Goal: Contribute content: Add original content to the website for others to see

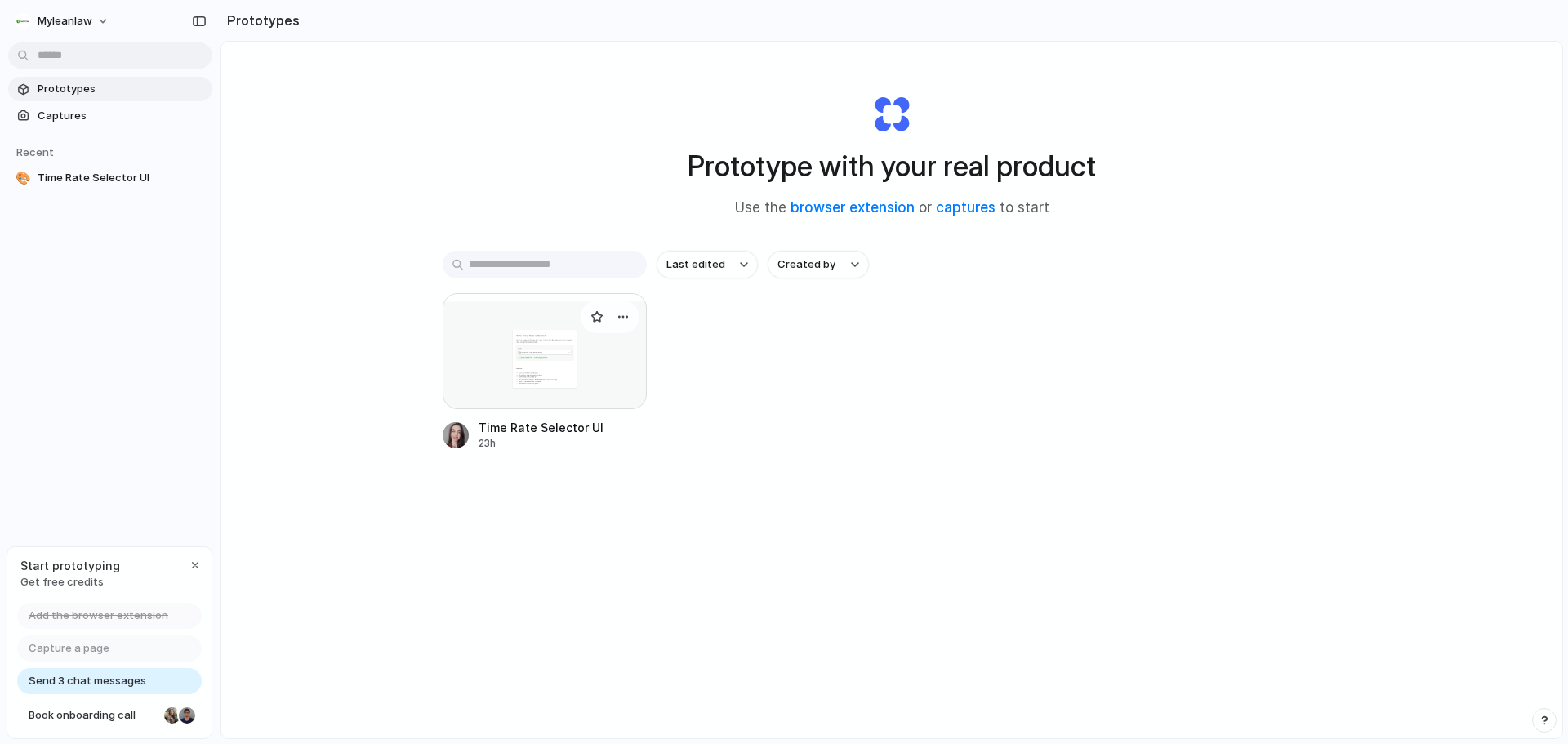
click at [593, 384] on div at bounding box center [545, 351] width 205 height 116
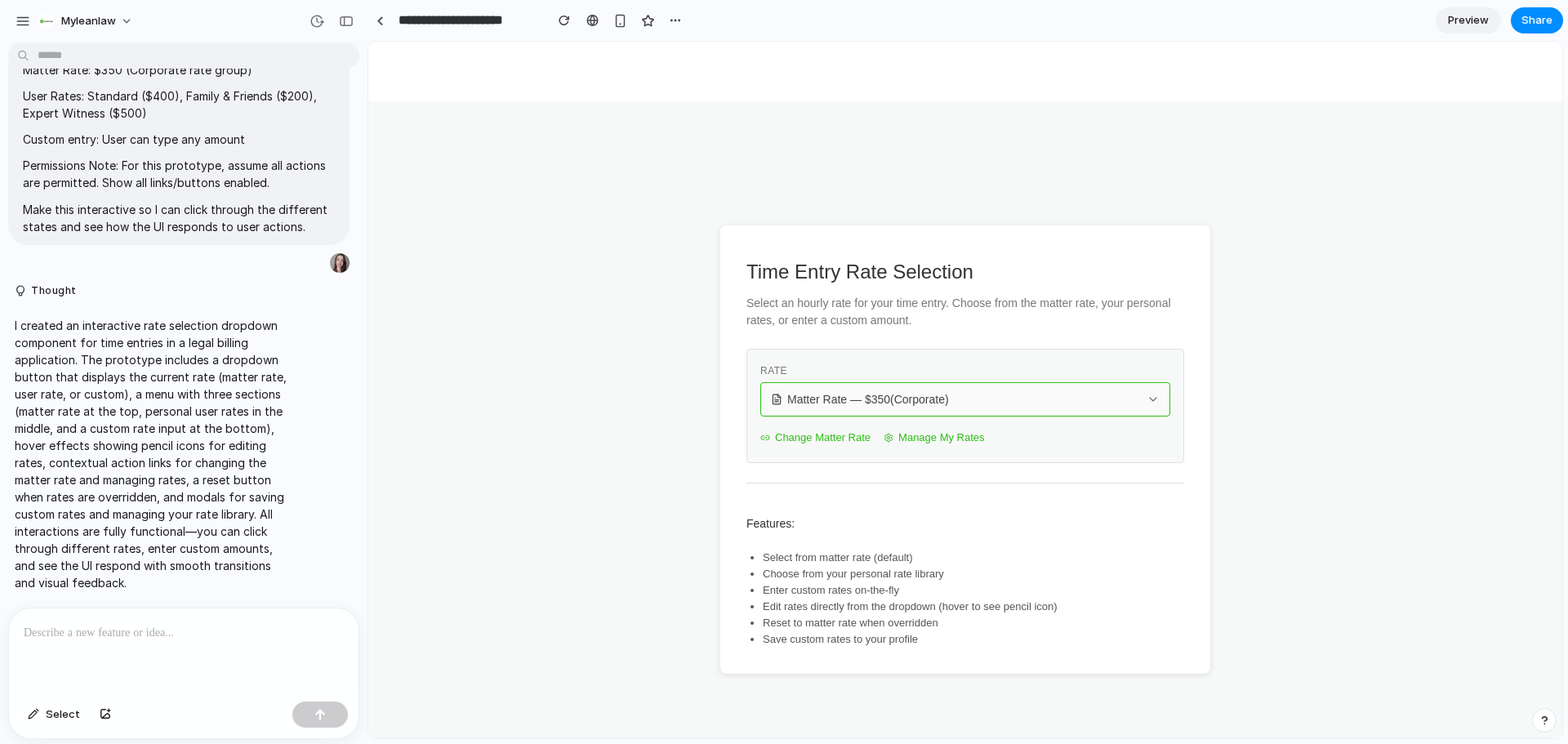
click at [954, 412] on button "Matter Rate — $ 350 (Corporate)" at bounding box center [965, 400] width 410 height 34
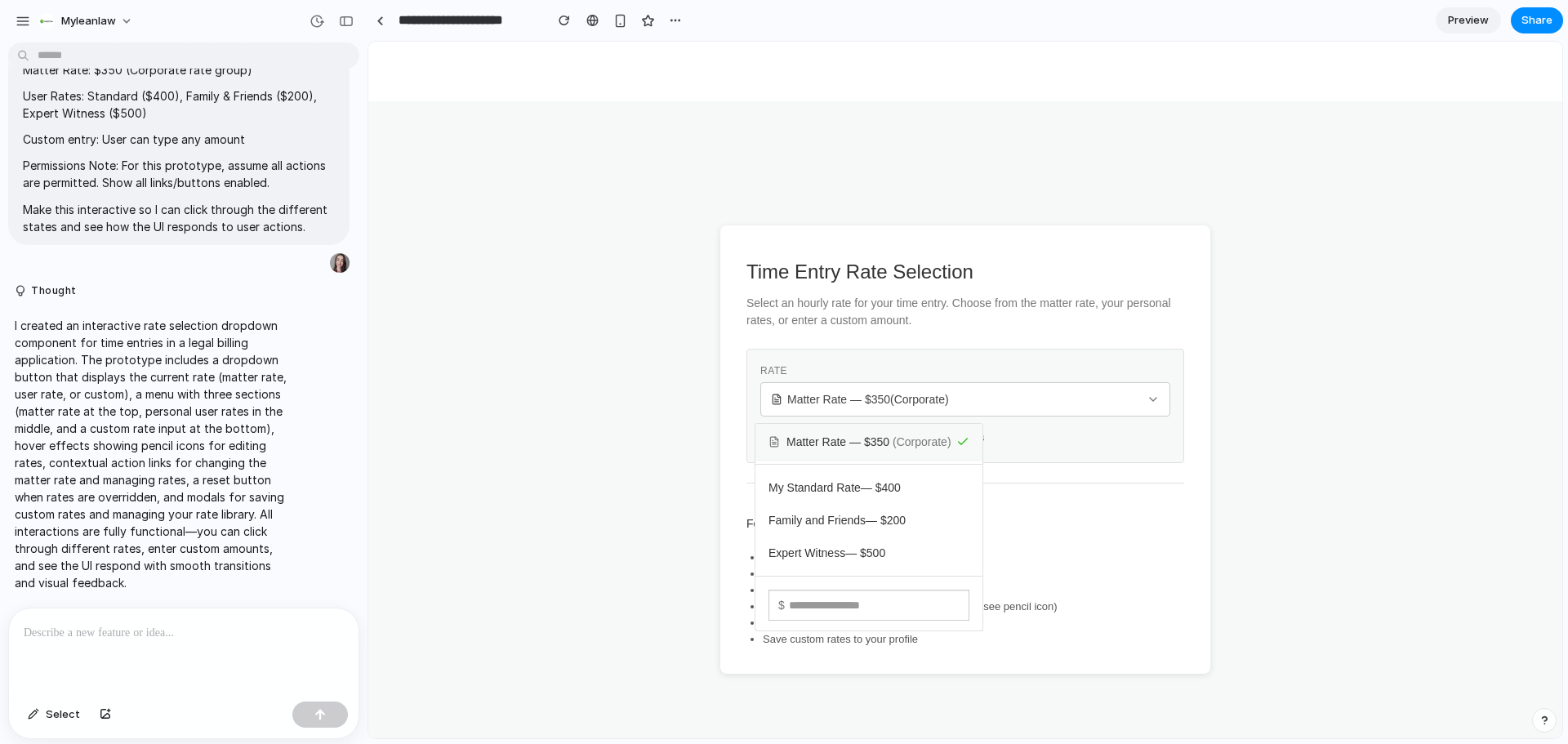
click at [1037, 389] on div "Matter Rate — $ 350 ( Corporate ) My Standard Rate — $ 400 Family and Friends —…" at bounding box center [965, 390] width 1194 height 697
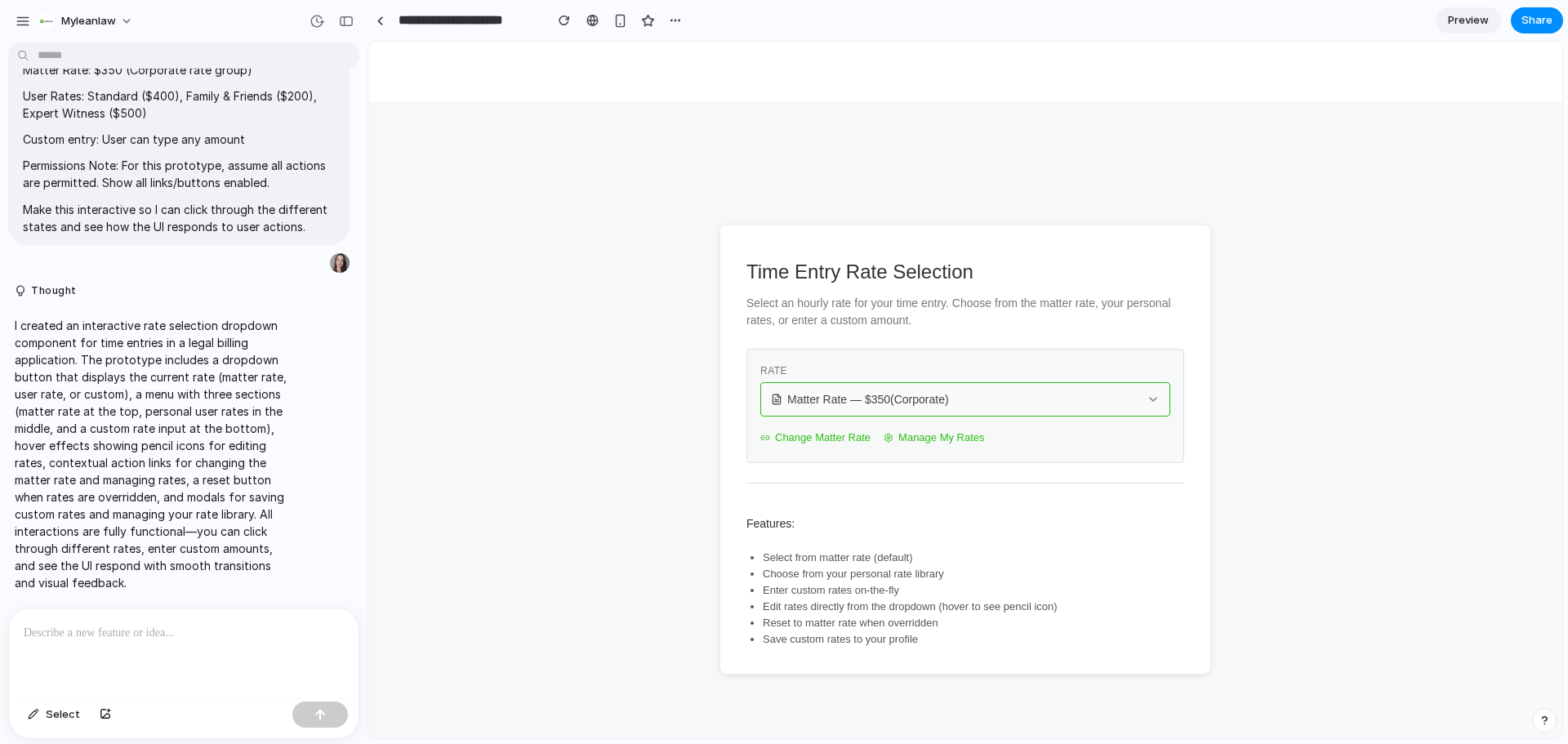
click at [829, 391] on span "Matter Rate — $ 350 (Corporate)" at bounding box center [868, 399] width 162 height 16
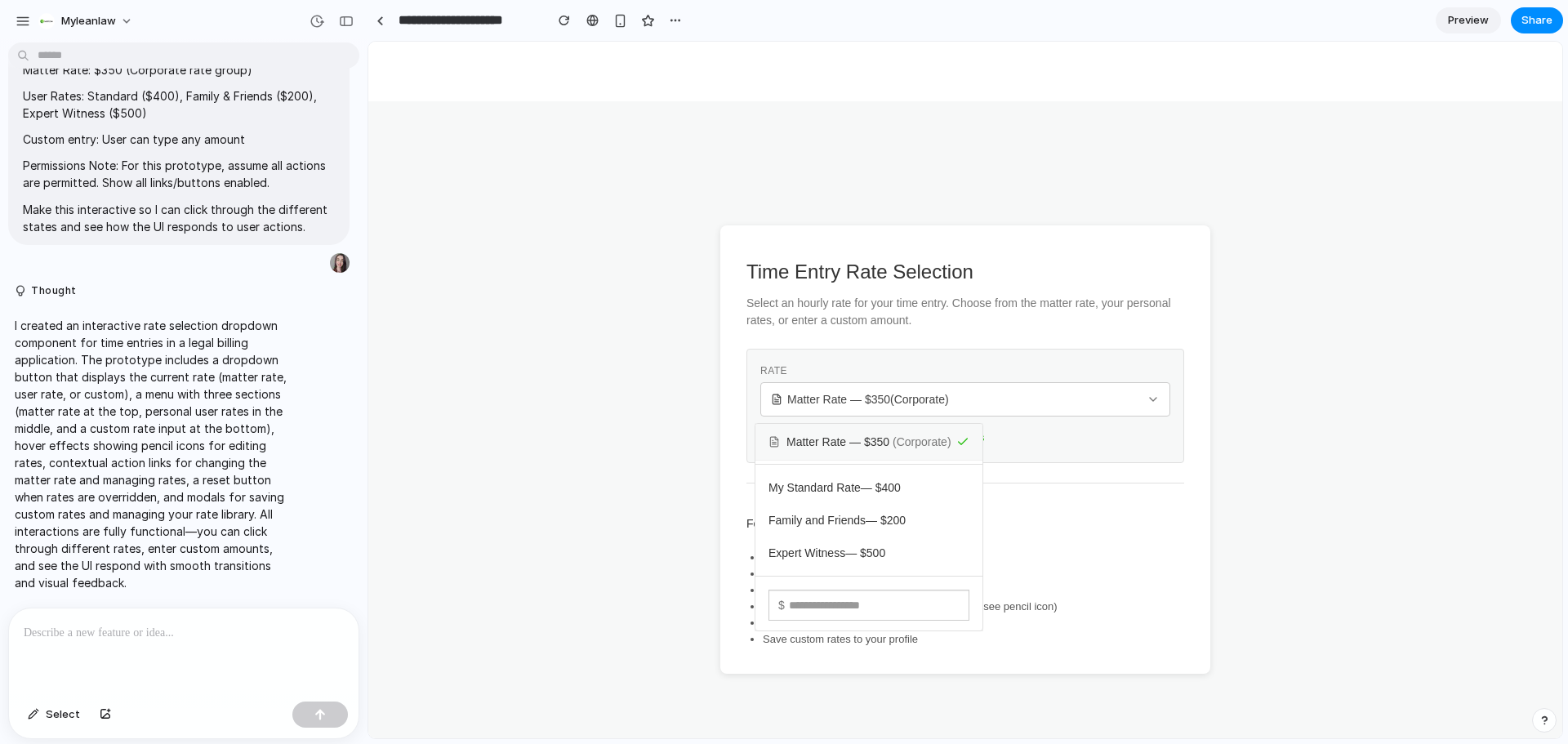
click at [950, 354] on div "Matter Rate — $ 350 ( Corporate ) My Standard Rate — $ 400 Family and Friends —…" at bounding box center [965, 390] width 1194 height 697
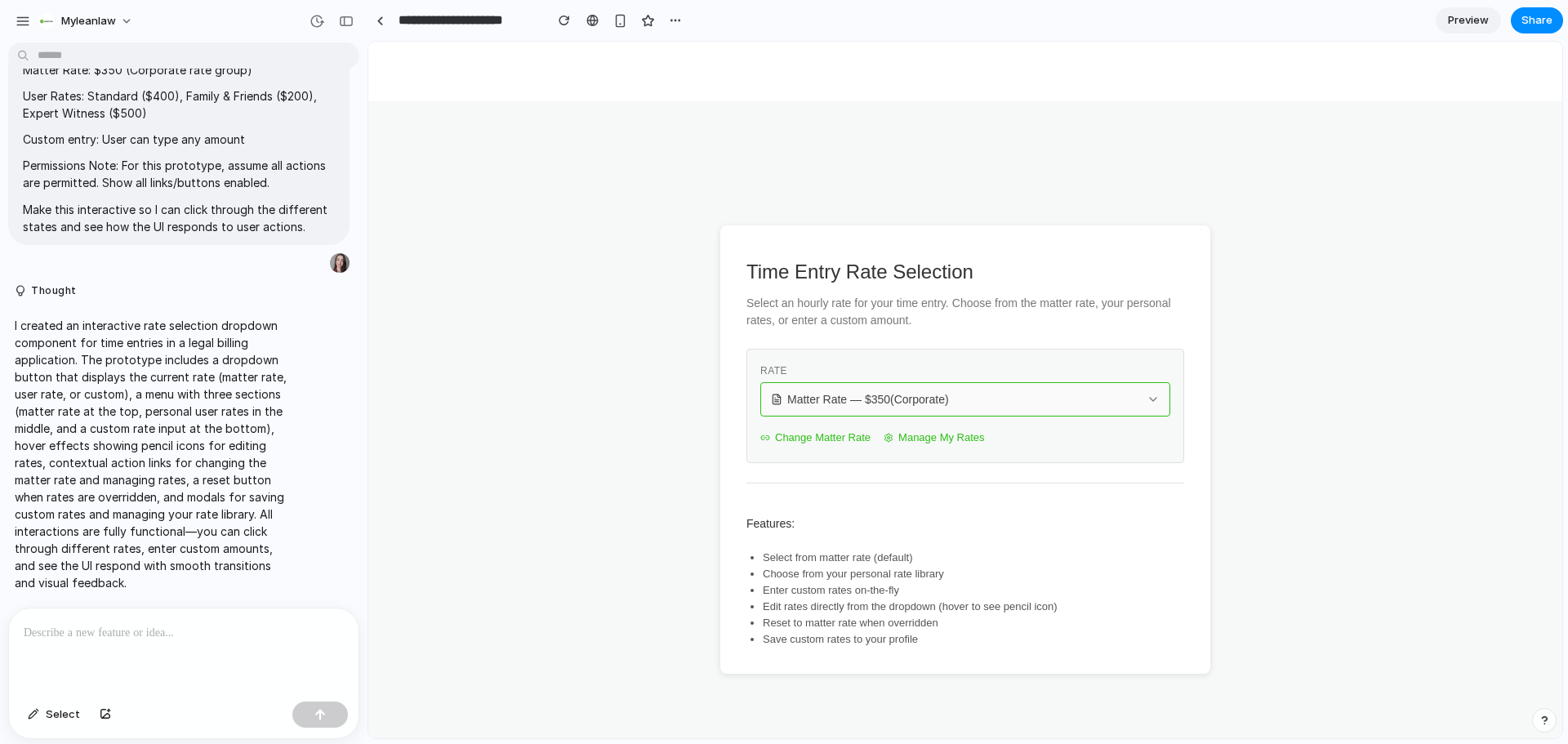
click at [966, 402] on div "Matter Rate — $ 350 (Corporate)" at bounding box center [955, 399] width 369 height 16
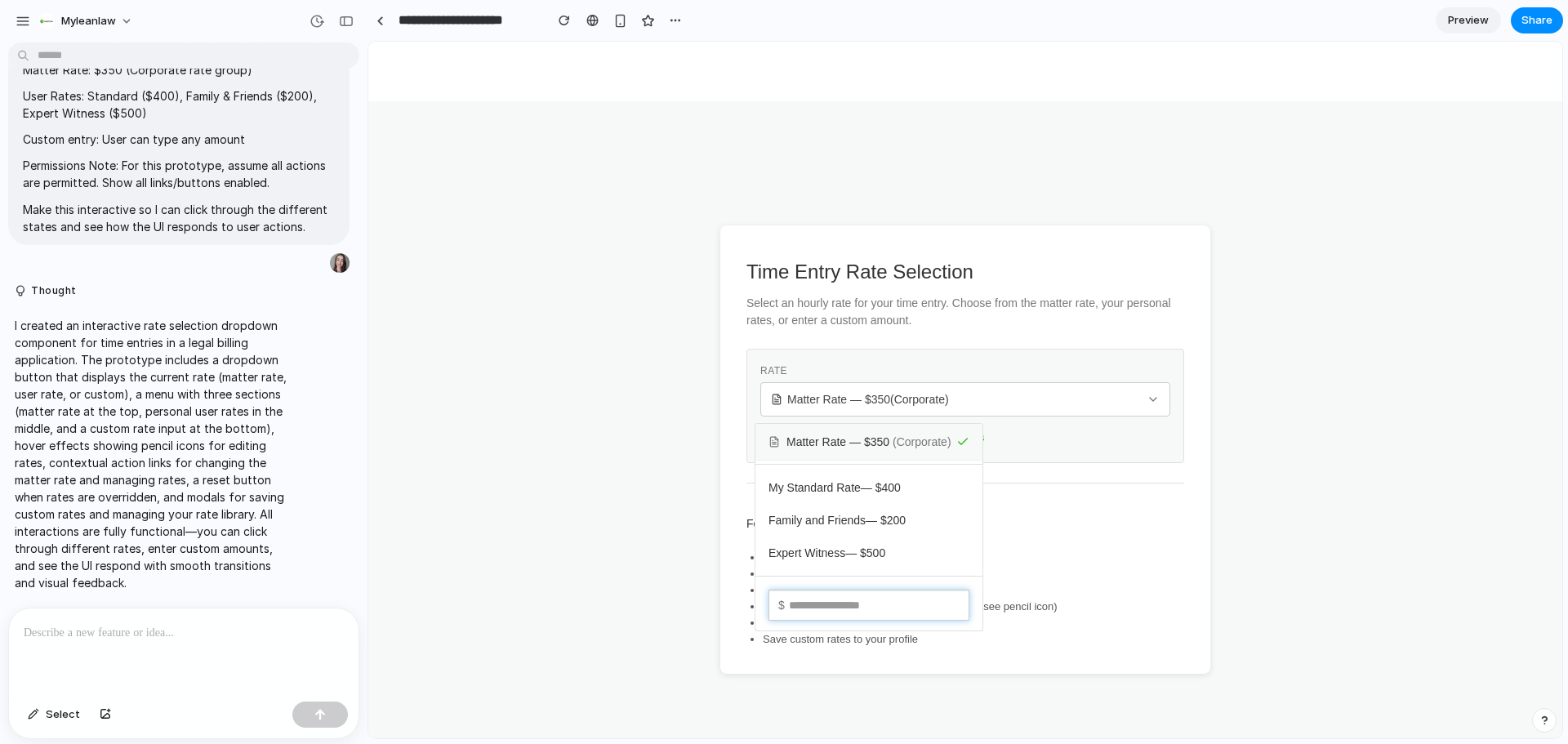
click at [916, 610] on input "text" at bounding box center [869, 605] width 201 height 31
click at [1080, 519] on div "Matter Rate — $ 350 ( Corporate ) My Standard Rate — $ 400 Family and Friends —…" at bounding box center [965, 390] width 1194 height 697
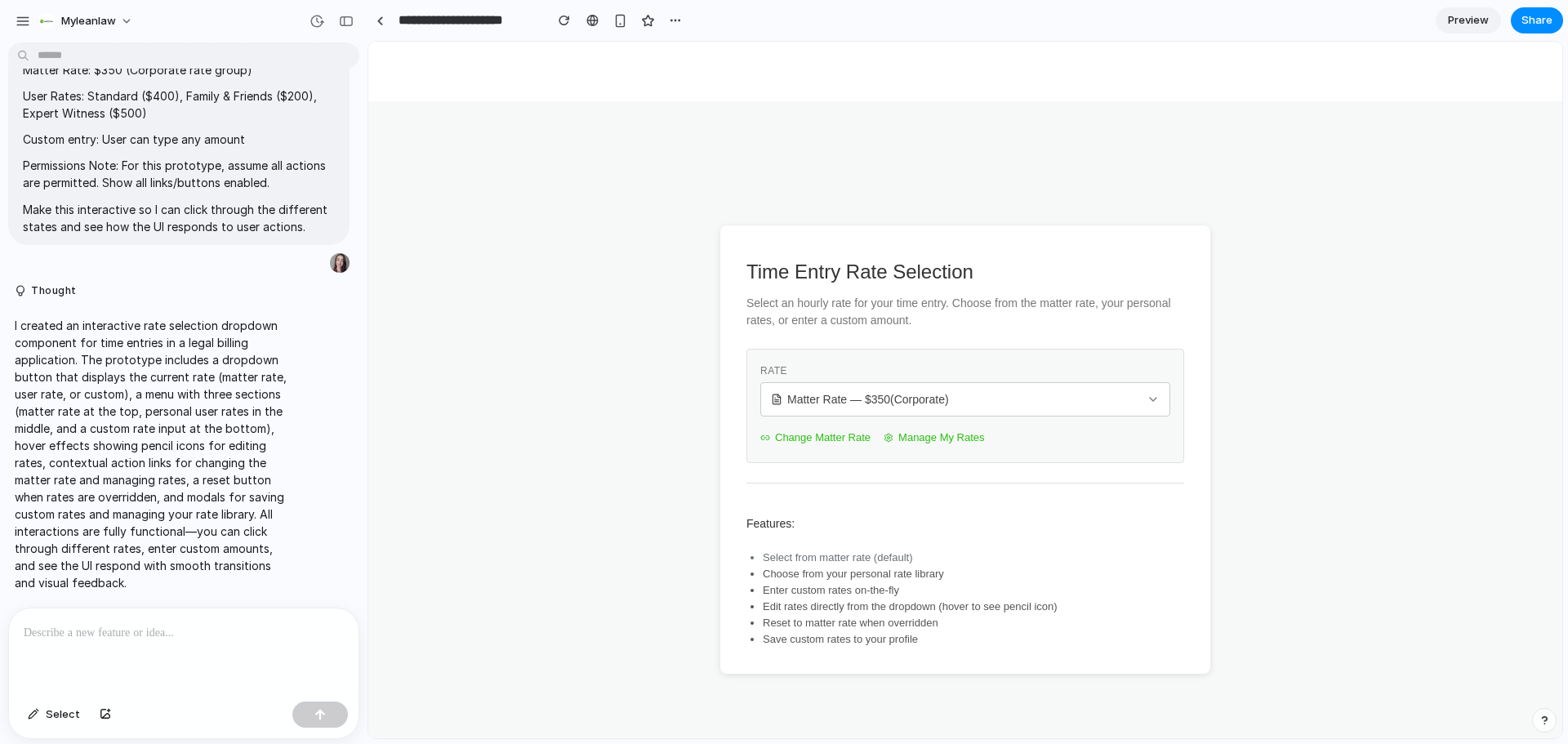
click at [844, 555] on li "Select from matter rate (default)" at bounding box center [973, 557] width 422 height 16
click at [849, 569] on li "Choose from your personal rate library" at bounding box center [973, 574] width 422 height 16
click at [902, 397] on span "Matter Rate — $ 350 (Corporate)" at bounding box center [868, 399] width 162 height 16
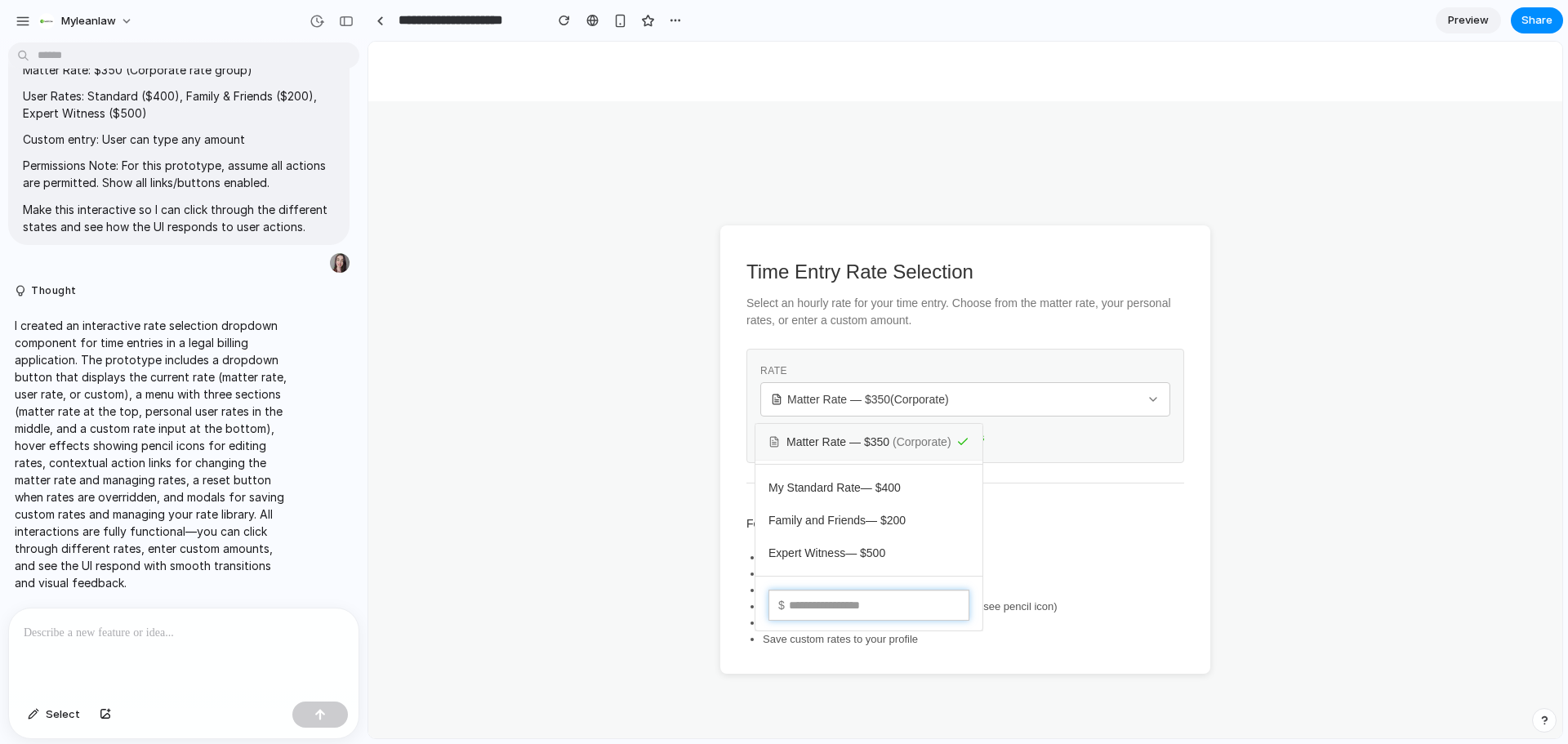
click at [870, 603] on input "text" at bounding box center [869, 605] width 201 height 31
type input "***"
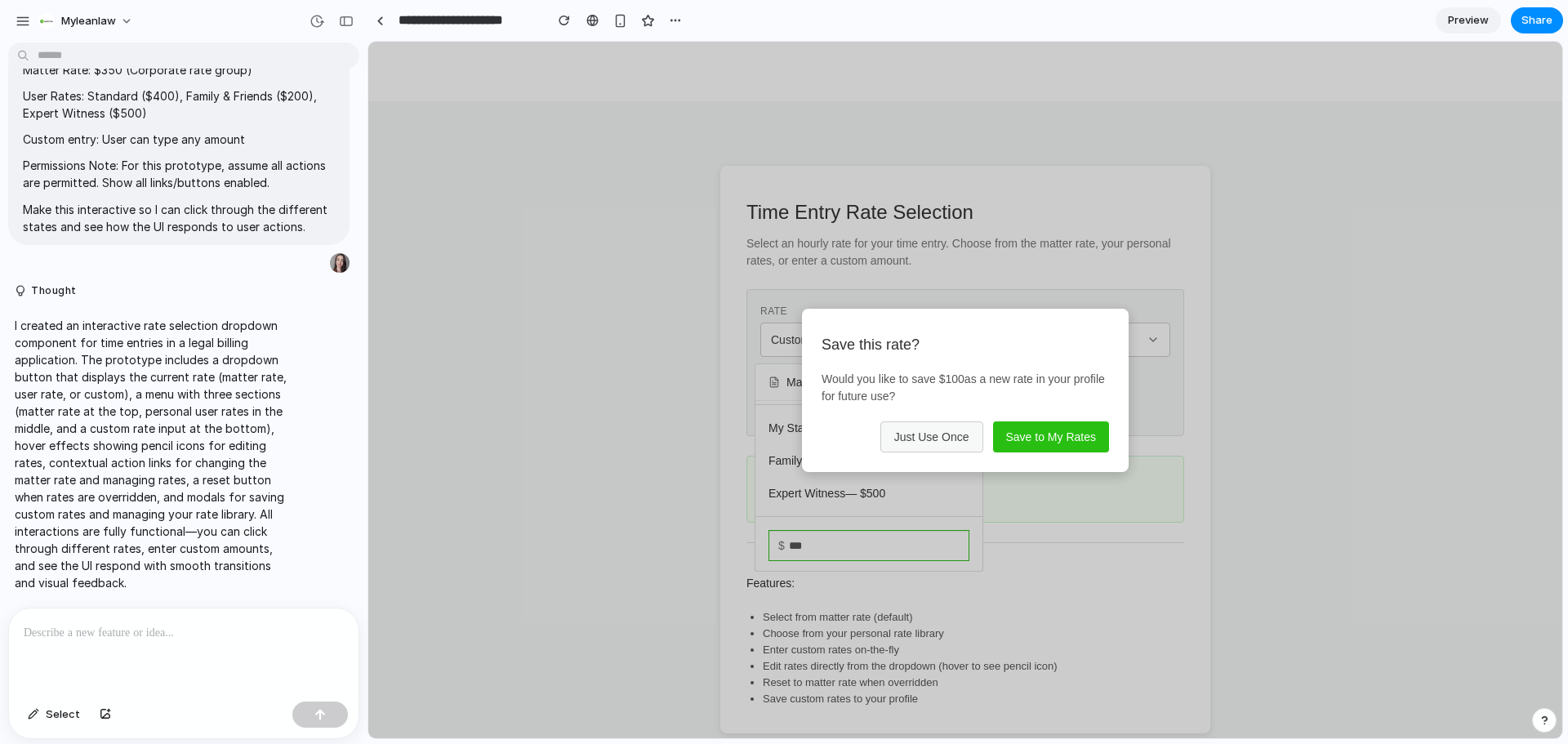
click at [969, 433] on button "Just Use Once" at bounding box center [931, 437] width 103 height 31
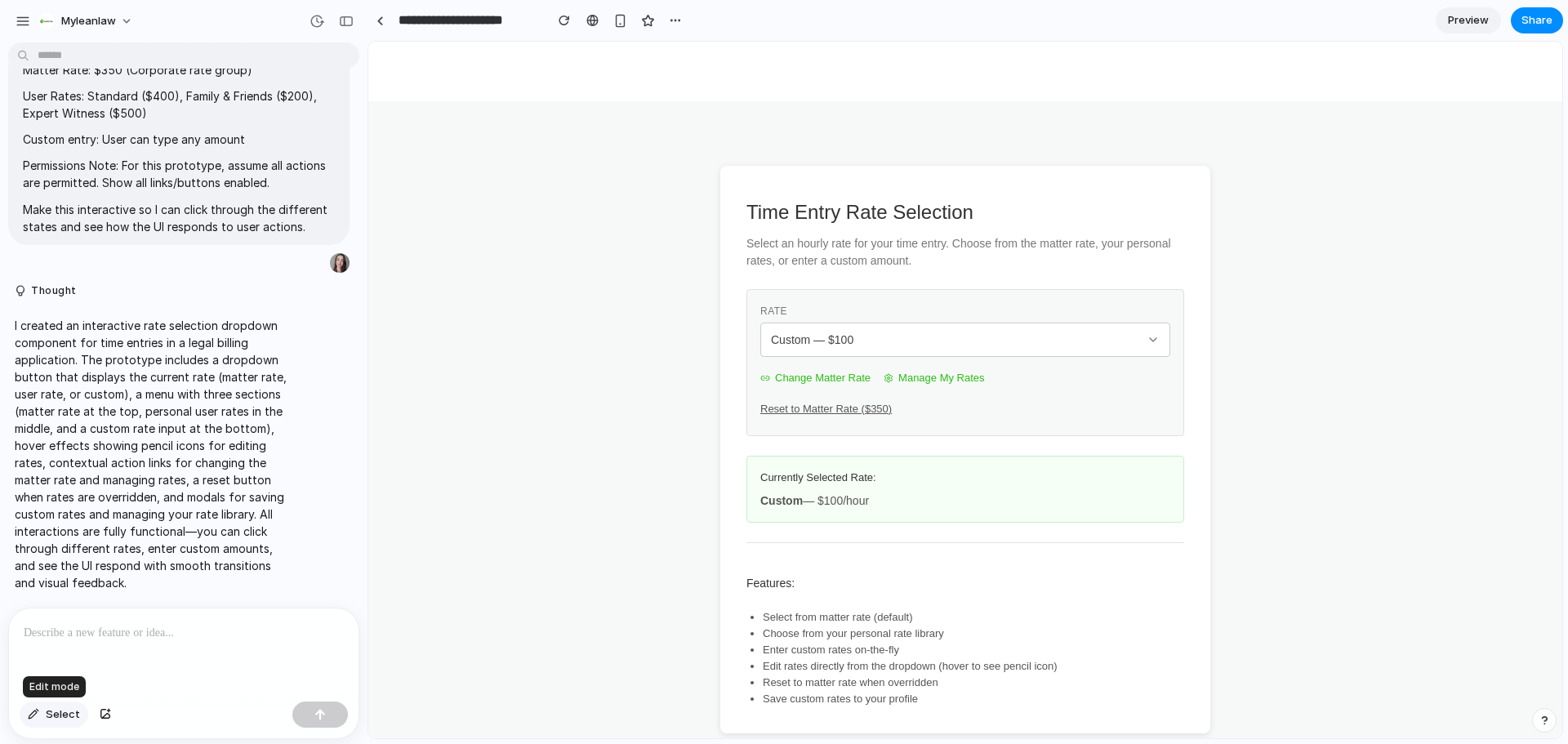
click at [58, 709] on span "Select" at bounding box center [63, 714] width 34 height 16
click at [893, 343] on div "Custom — $ 100" at bounding box center [955, 339] width 369 height 16
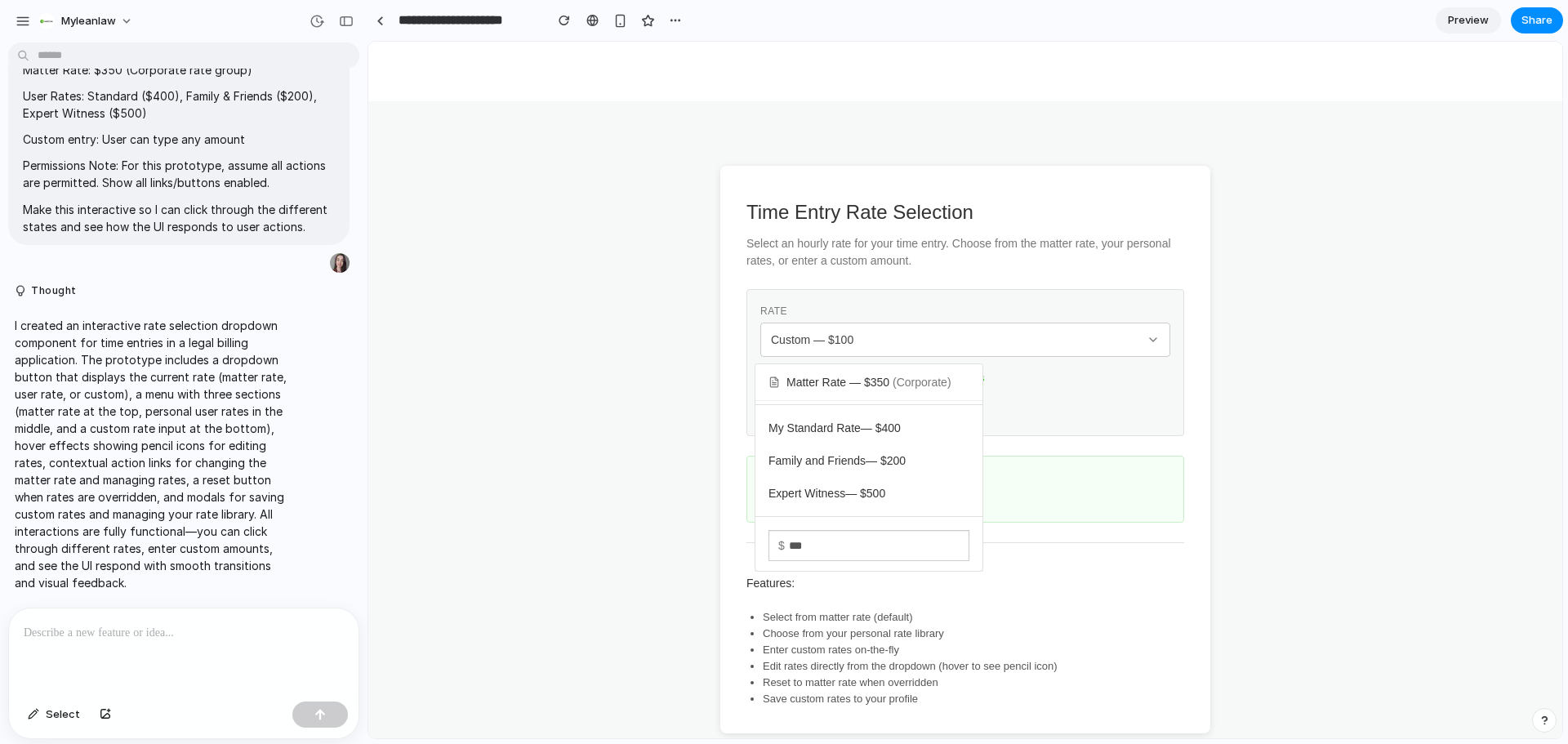
click at [1392, 386] on div "Matter Rate — $ 350 ( Corporate ) My Standard Rate — $ 400 Family and Friends —…" at bounding box center [965, 390] width 1194 height 697
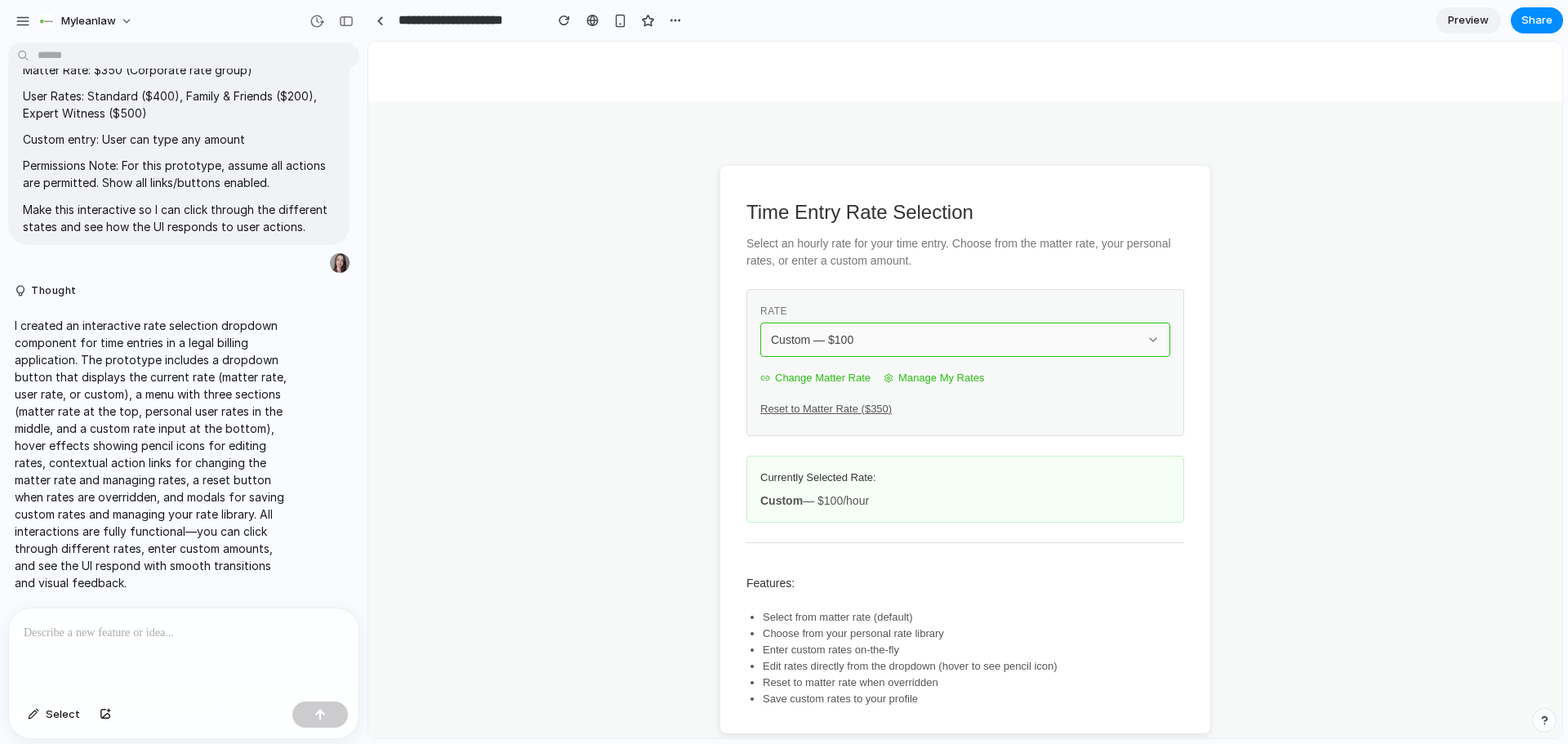
click at [858, 343] on div "Custom — $ 100" at bounding box center [955, 339] width 369 height 16
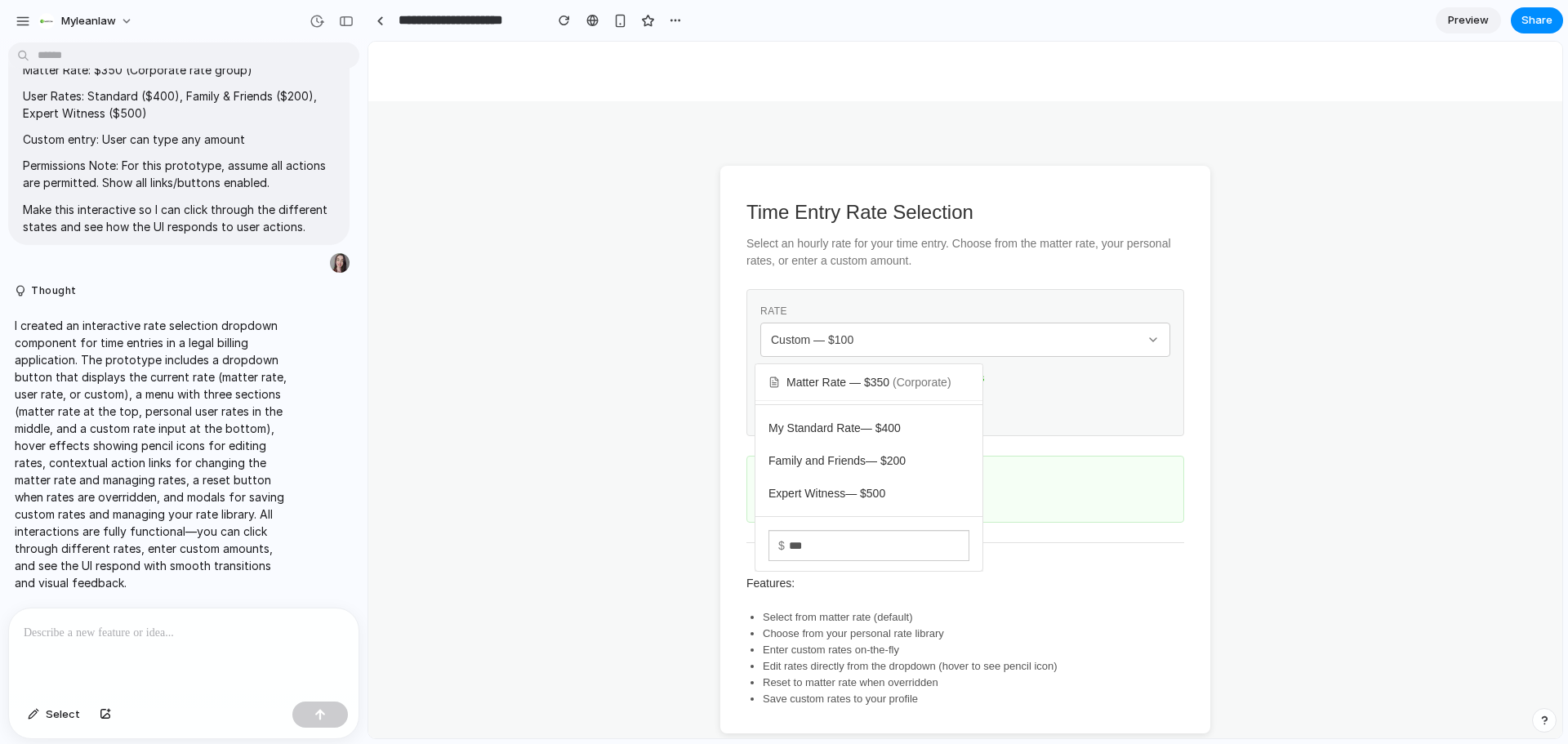
click at [1355, 338] on div "Matter Rate — $ 350 ( Corporate ) My Standard Rate — $ 400 Family and Friends —…" at bounding box center [965, 390] width 1194 height 697
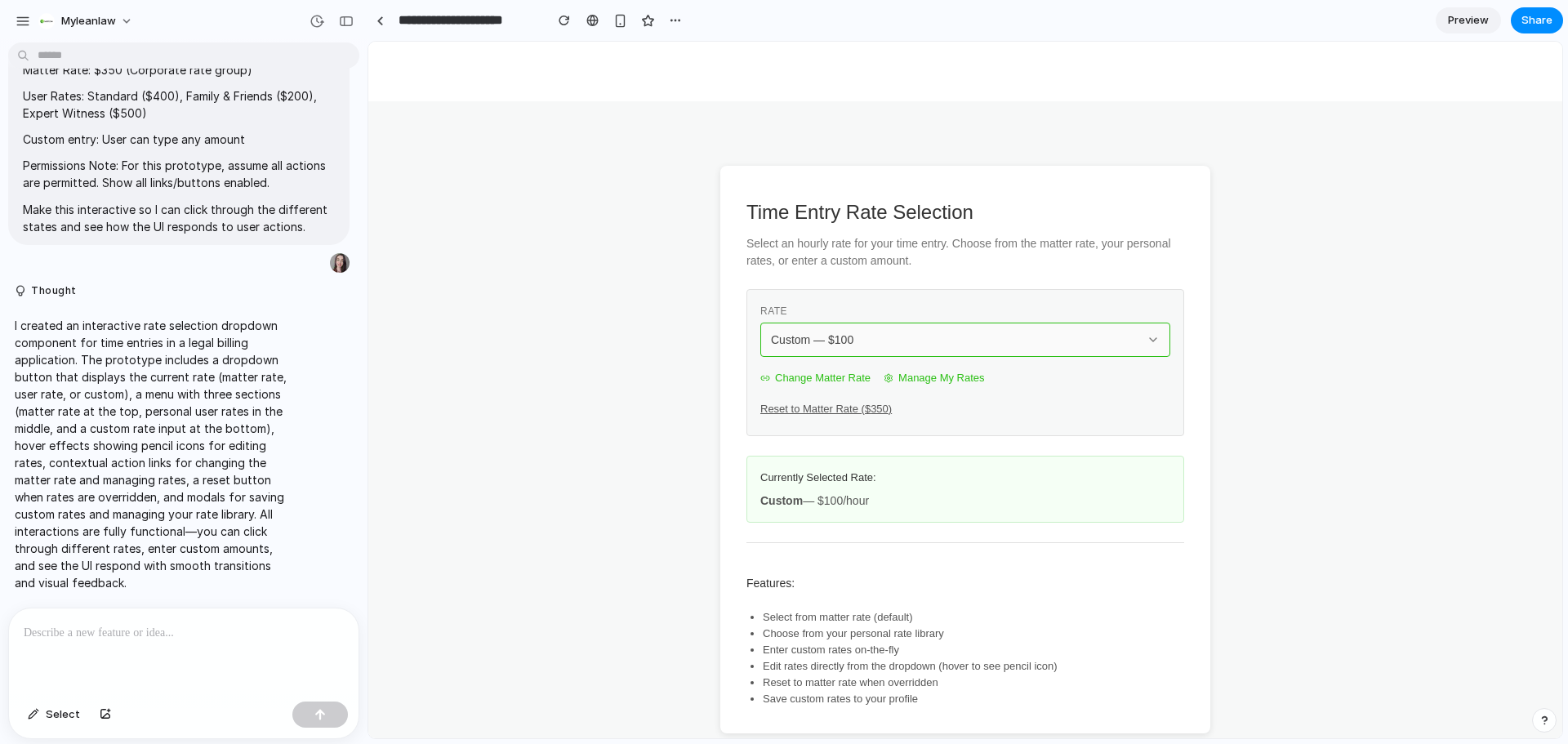
click at [865, 336] on div "Custom — $ 100" at bounding box center [955, 339] width 369 height 16
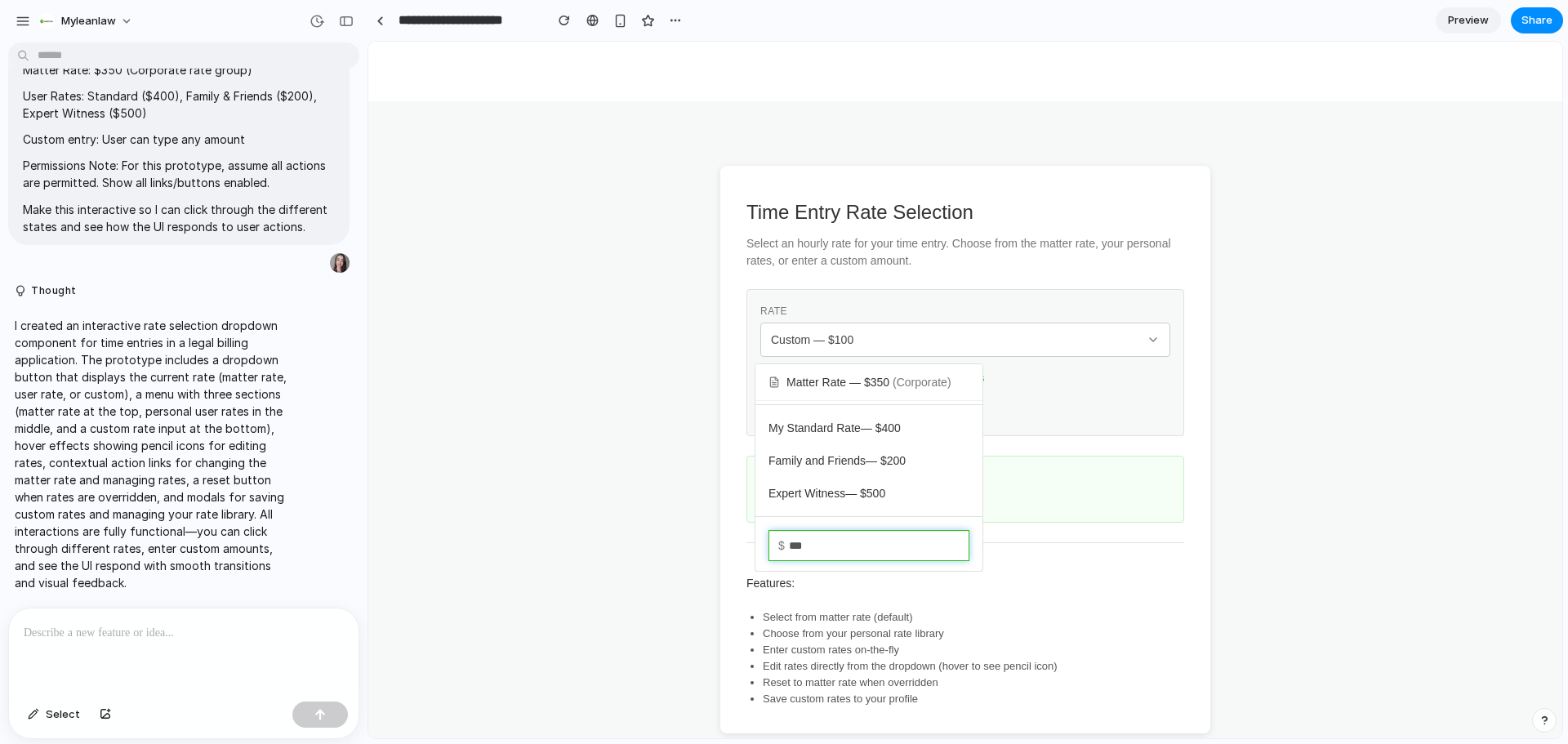
drag, startPoint x: 889, startPoint y: 534, endPoint x: 582, endPoint y: 521, distance: 307.3
click at [582, 521] on div "Matter Rate — $ 350 ( Corporate ) My Standard Rate — $ 400 Family and Friends —…" at bounding box center [965, 390] width 1194 height 697
type input "*"
click at [1078, 390] on div "Matter Rate — $ 350 ( Corporate ) My Standard Rate — $ 400 Family and Friends —…" at bounding box center [965, 390] width 1194 height 697
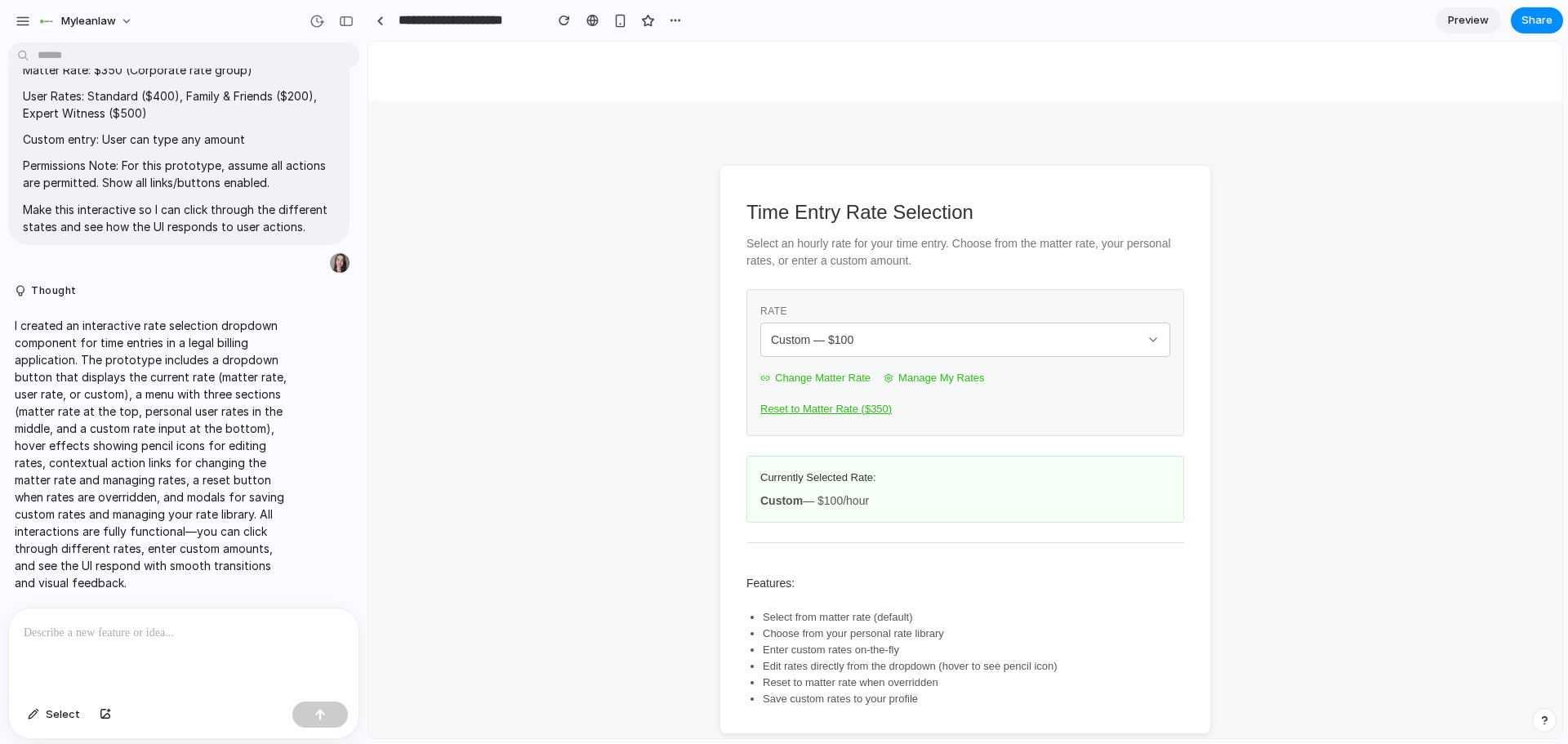
click at [867, 407] on button "Reset to Matter Rate ($ 350 )" at bounding box center [826, 409] width 131 height 26
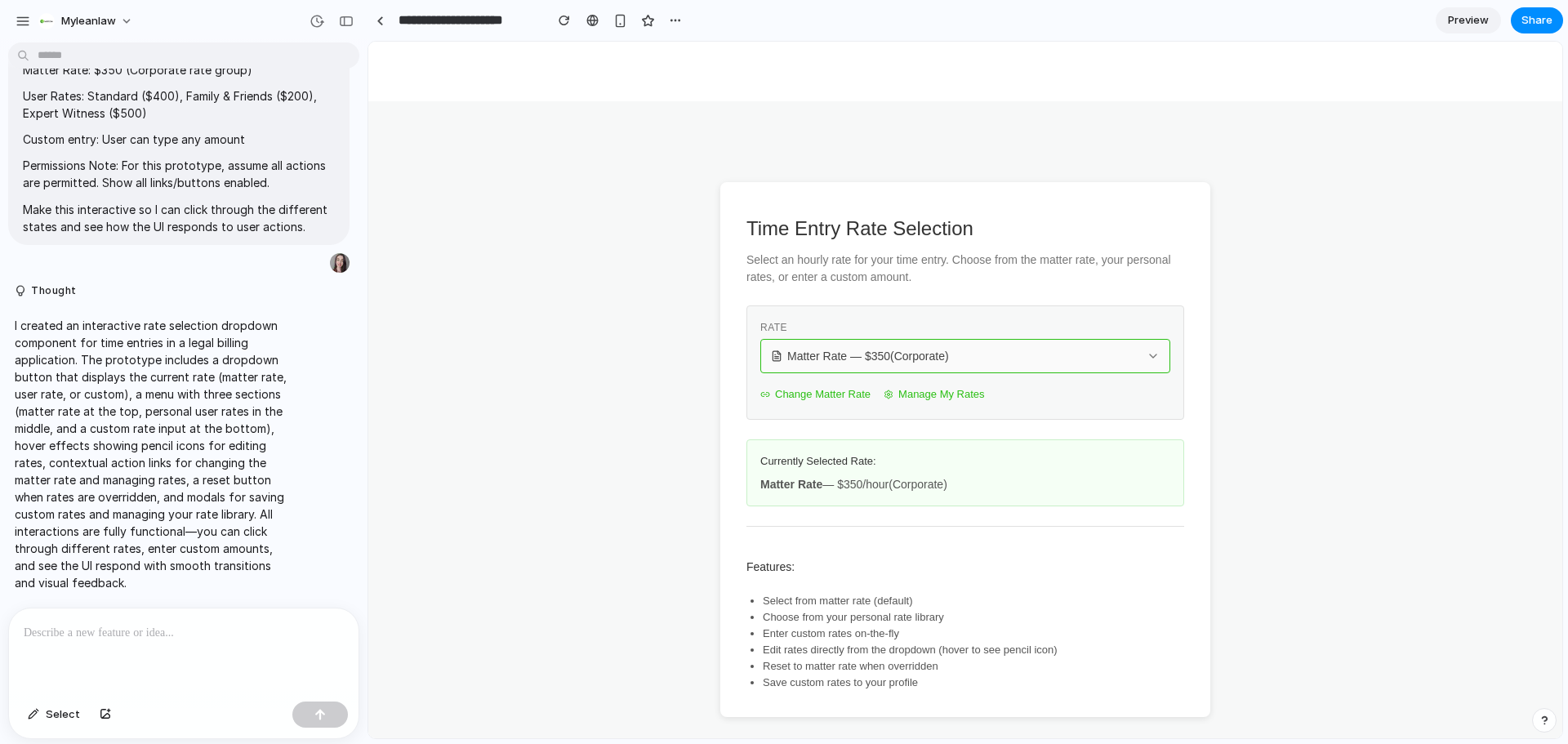
click at [1012, 352] on div "Matter Rate — $ 350 (Corporate)" at bounding box center [955, 355] width 369 height 16
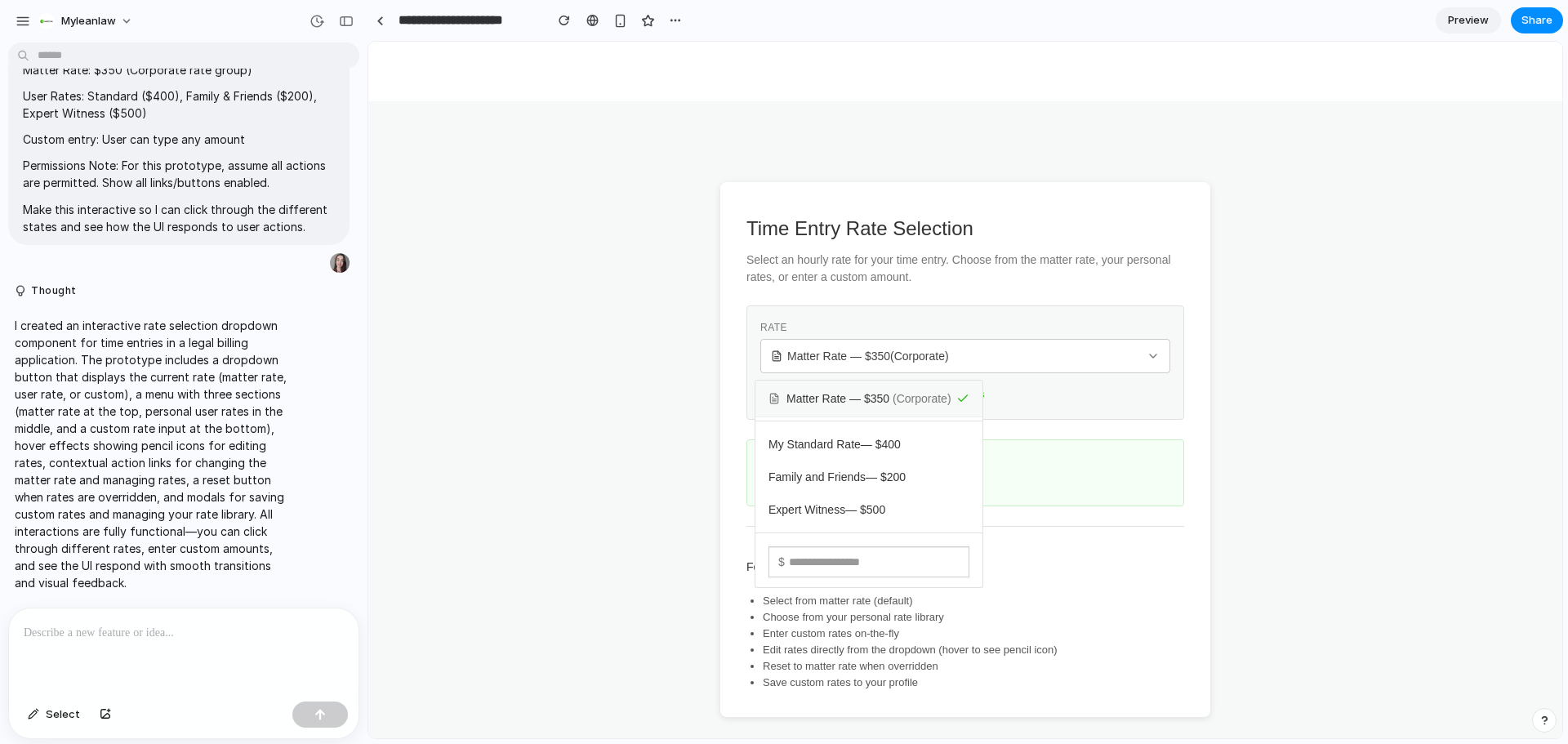
click at [150, 658] on div at bounding box center [184, 652] width 349 height 87
click at [61, 712] on span "Select" at bounding box center [63, 714] width 34 height 16
click at [873, 401] on div at bounding box center [965, 390] width 1194 height 697
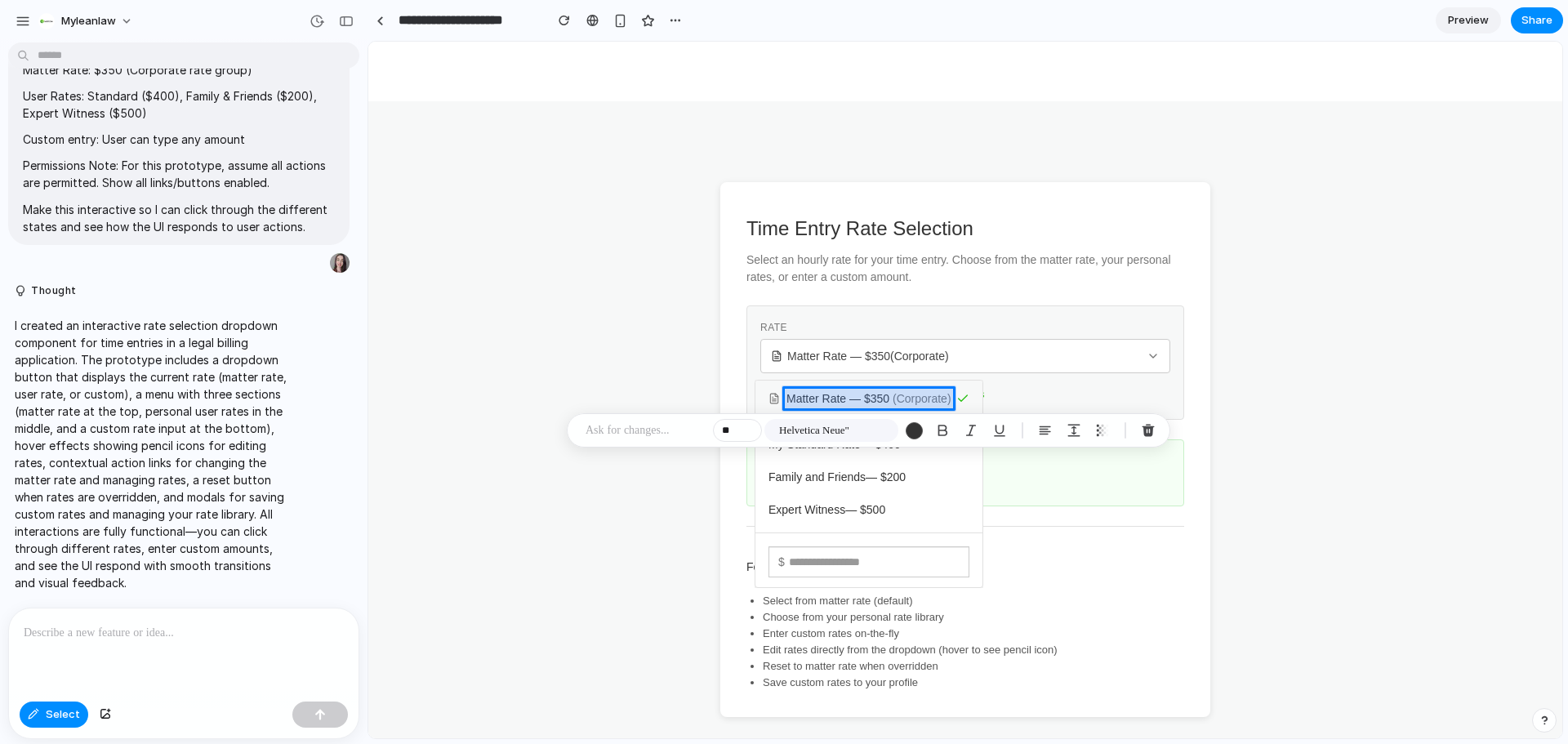
click at [865, 393] on div at bounding box center [965, 390] width 1194 height 697
click at [850, 392] on div at bounding box center [965, 390] width 1194 height 697
drag, startPoint x: 850, startPoint y: 392, endPoint x: 850, endPoint y: 433, distance: 41.0
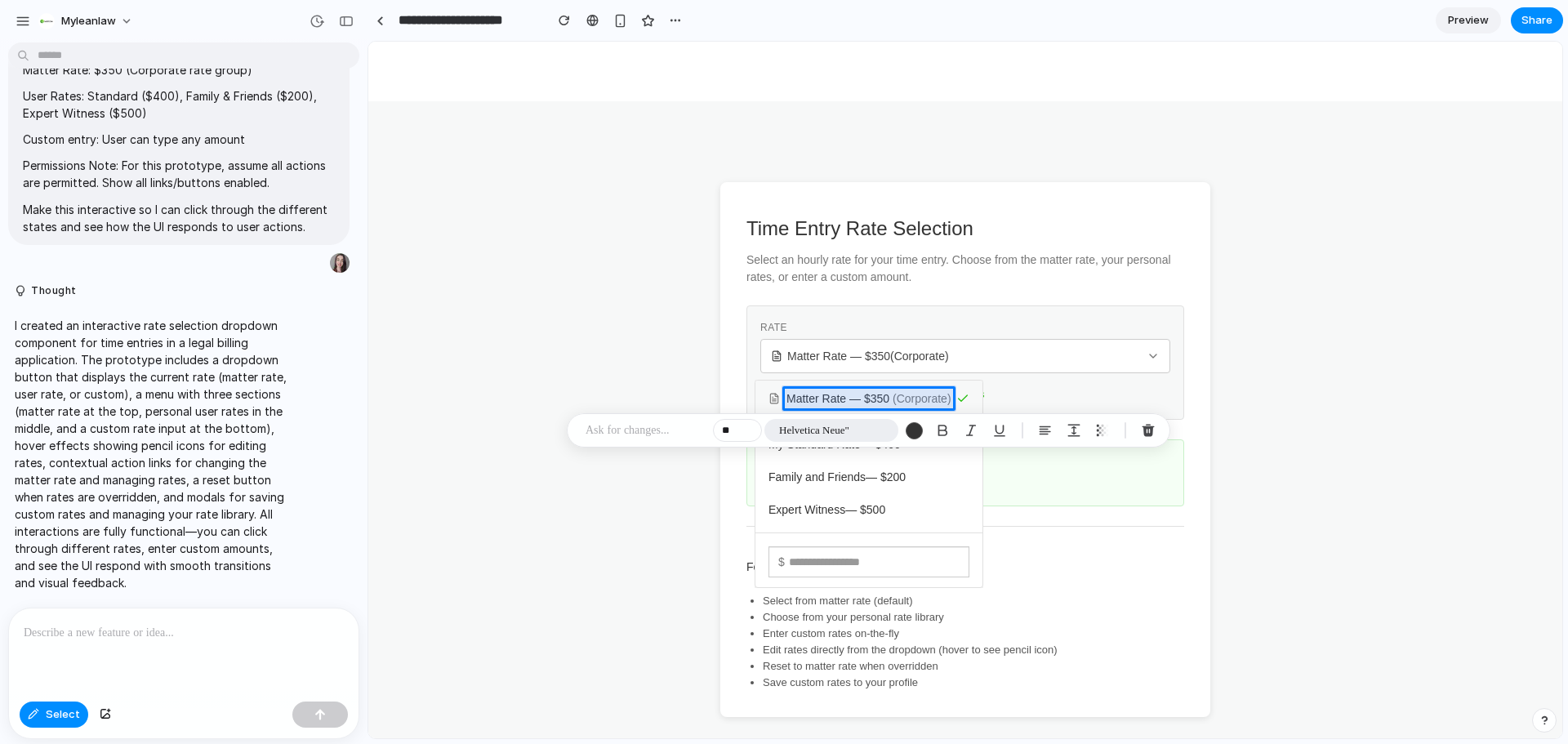
click at [850, 433] on button "Helvetica Neue"" at bounding box center [831, 430] width 134 height 23
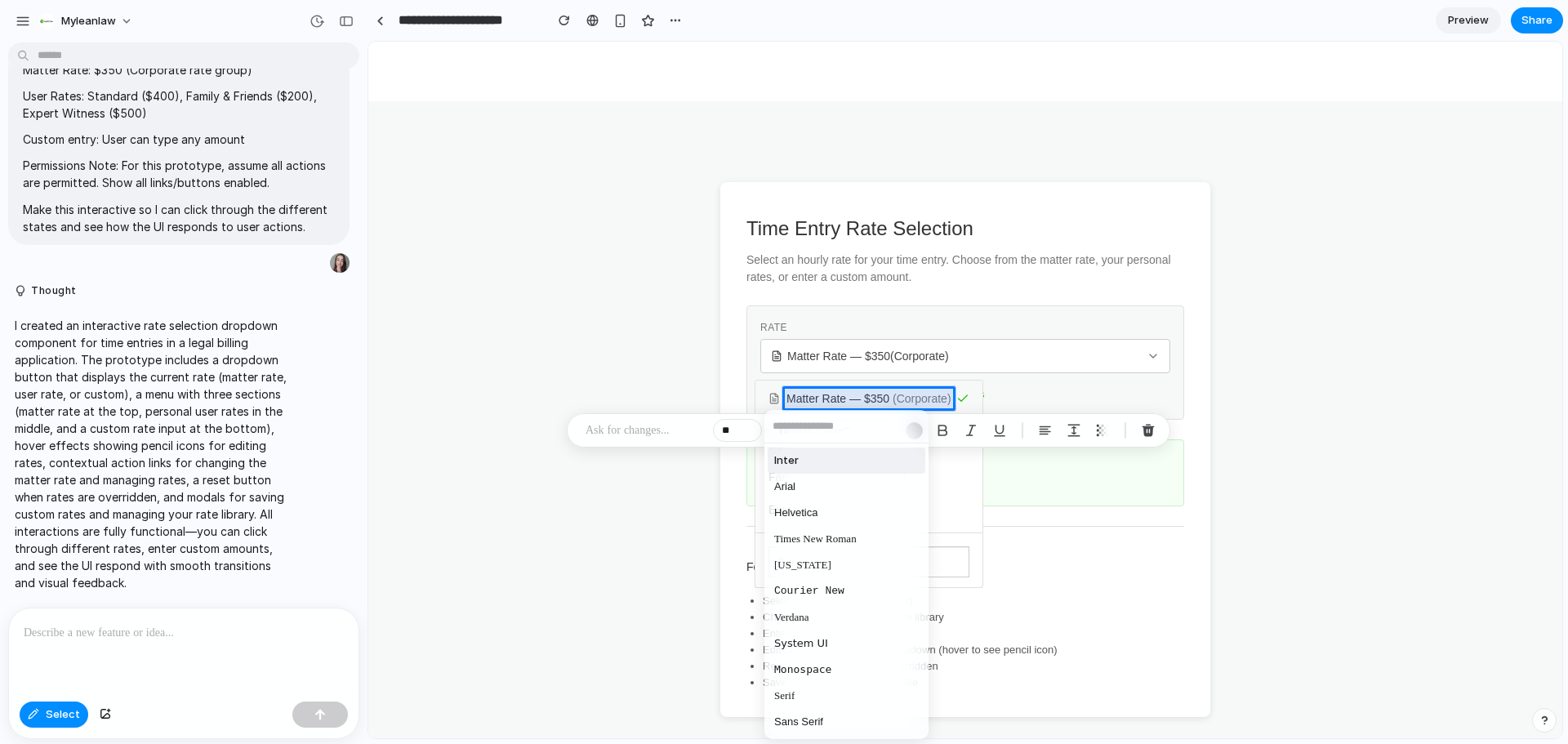
click at [668, 435] on div "Inter Arial Helvetica Times New Roman Georgia Courier New Verdana System UI Mon…" at bounding box center [784, 372] width 1568 height 744
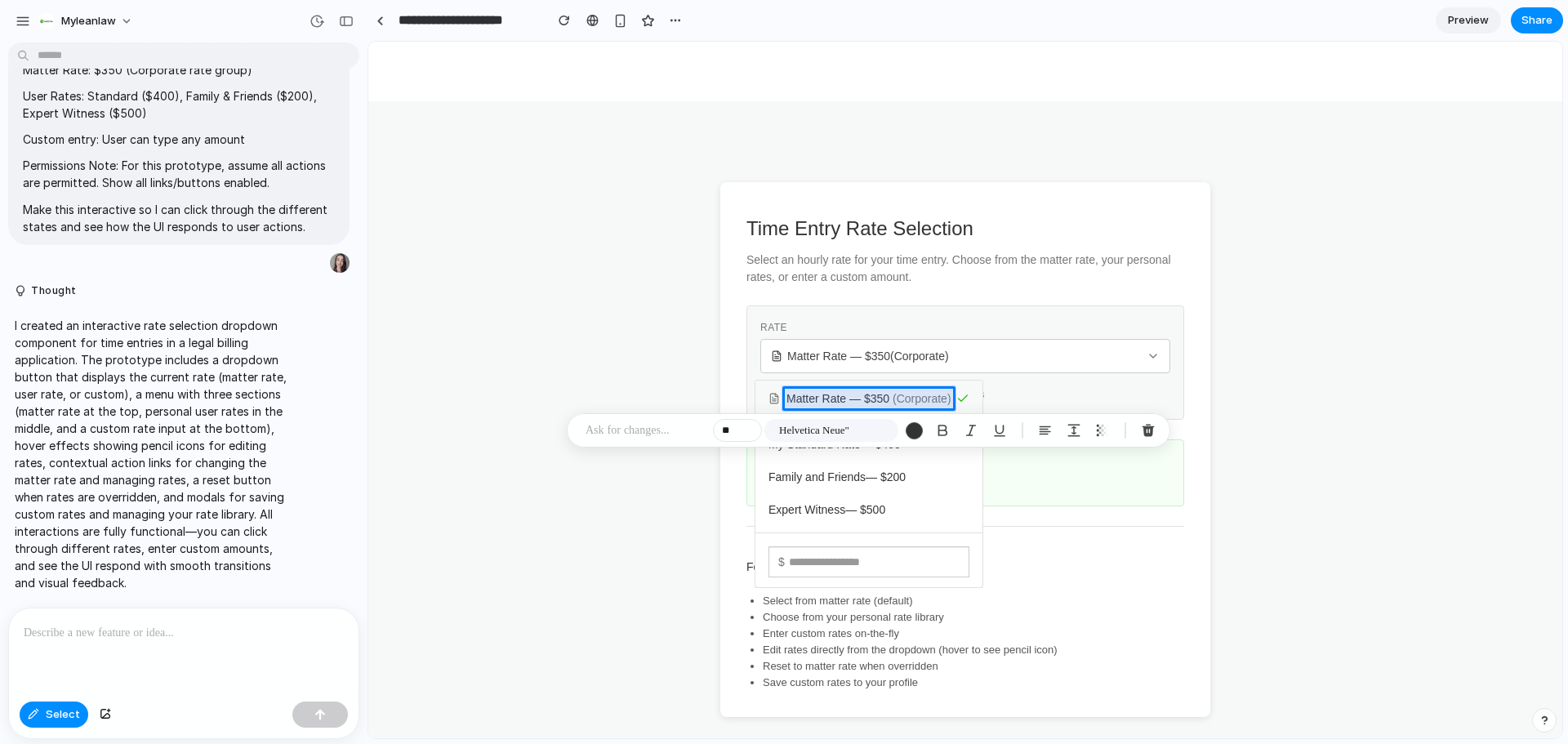
click at [663, 430] on p at bounding box center [646, 430] width 121 height 20
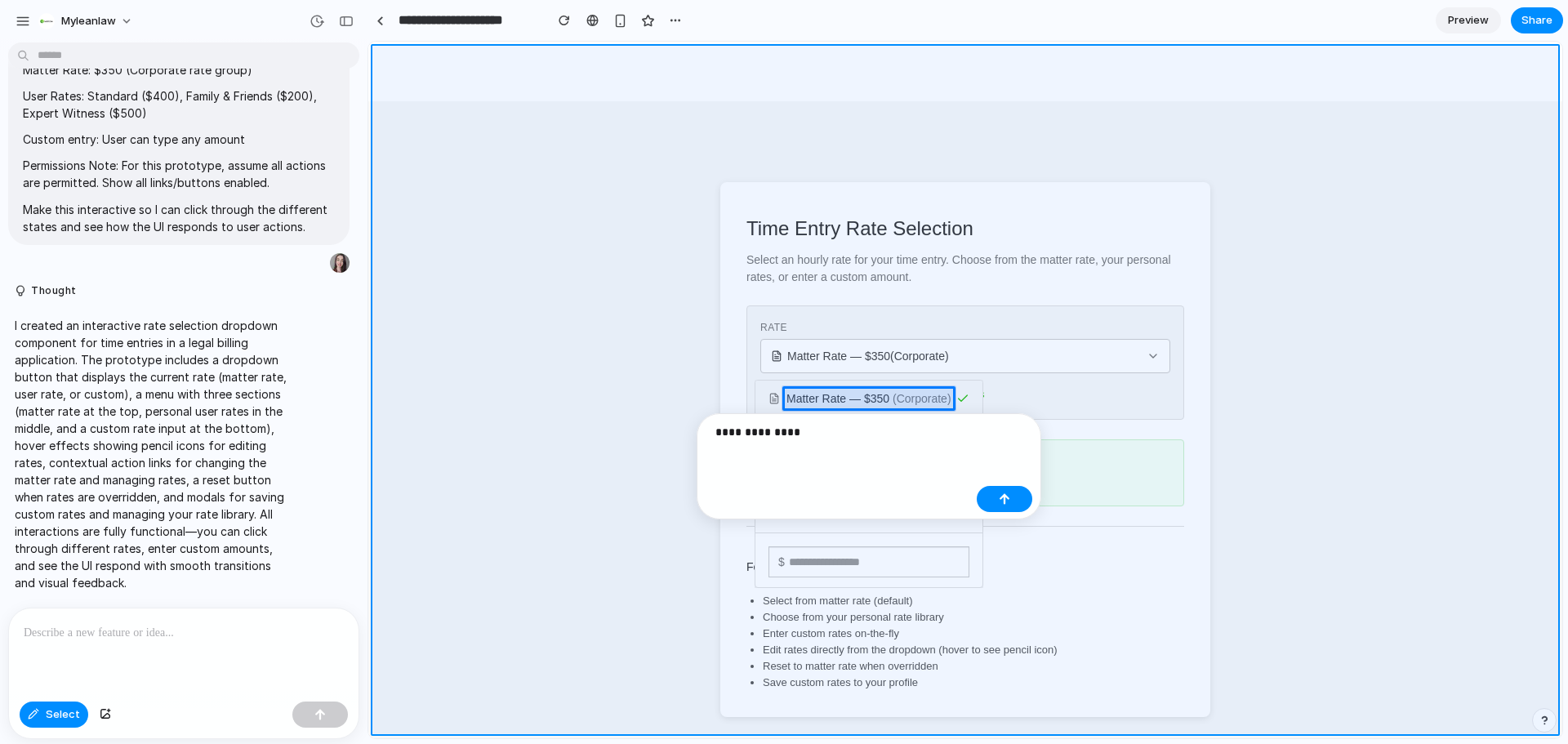
click at [1281, 396] on div at bounding box center [965, 390] width 1194 height 697
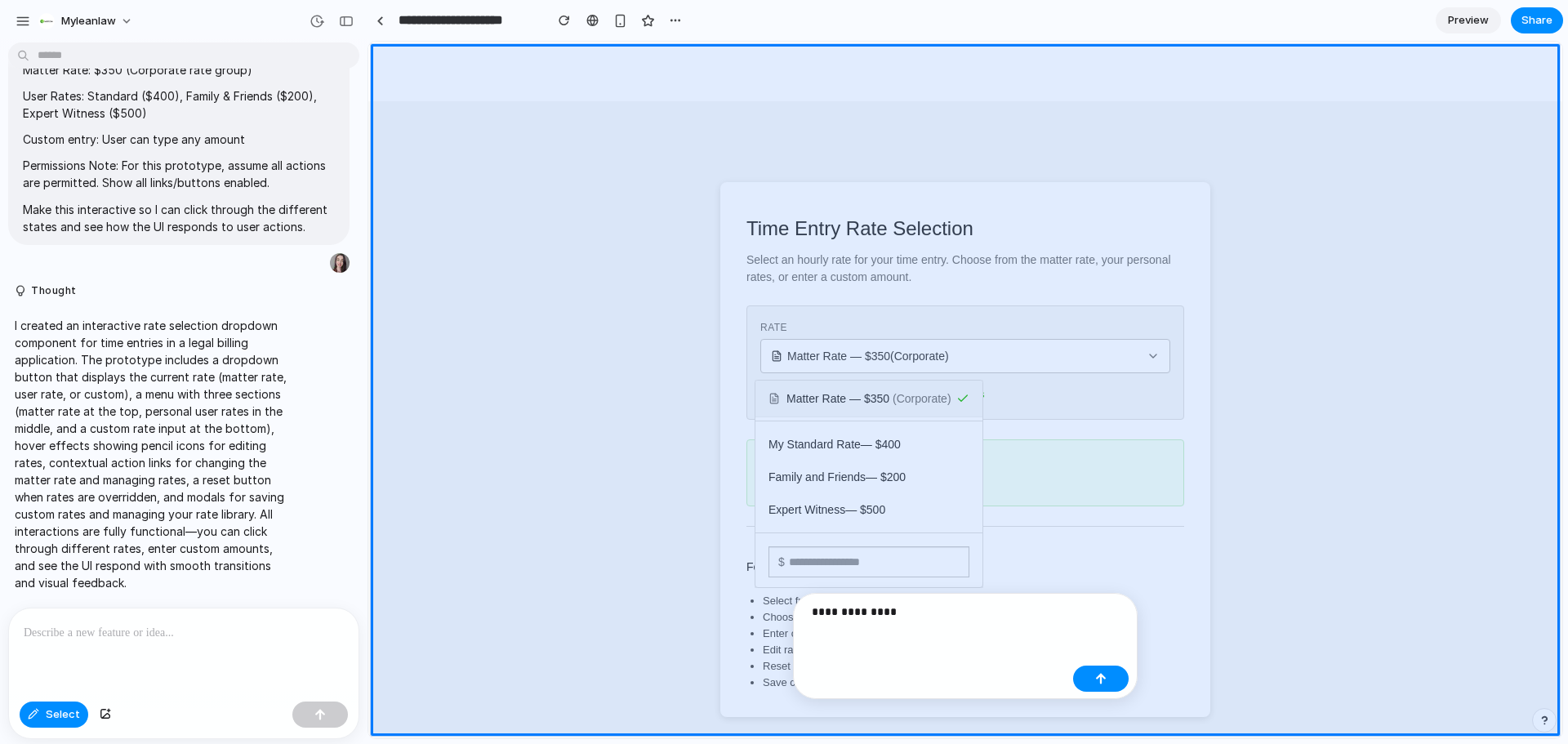
click at [990, 608] on p "**********" at bounding box center [939, 611] width 255 height 20
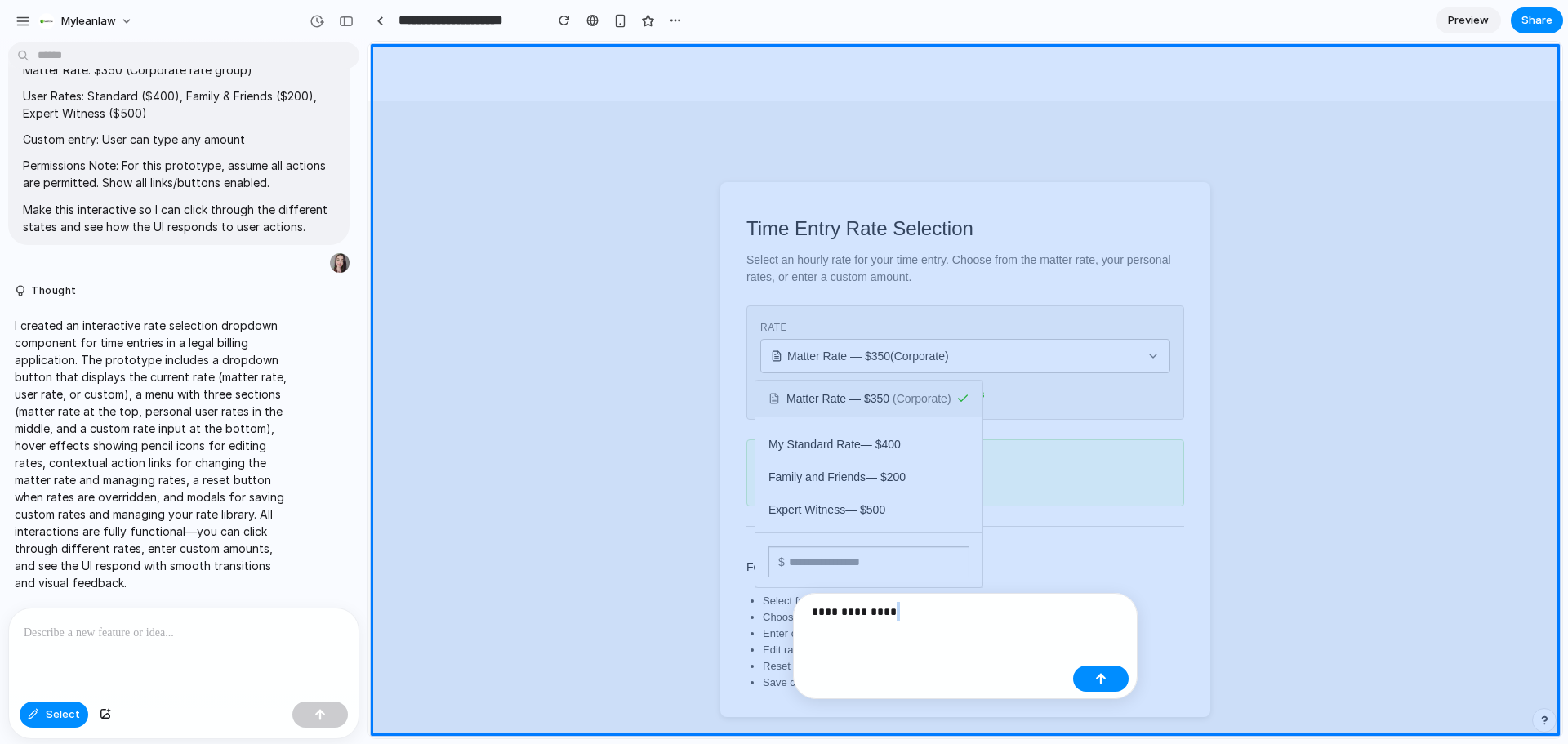
drag, startPoint x: 990, startPoint y: 608, endPoint x: 708, endPoint y: 634, distance: 283.2
click at [708, 634] on body "myleanlaw Prompt for Alloy: Time Entry Rate Selection UI Prototype Create an in…" at bounding box center [784, 372] width 1568 height 744
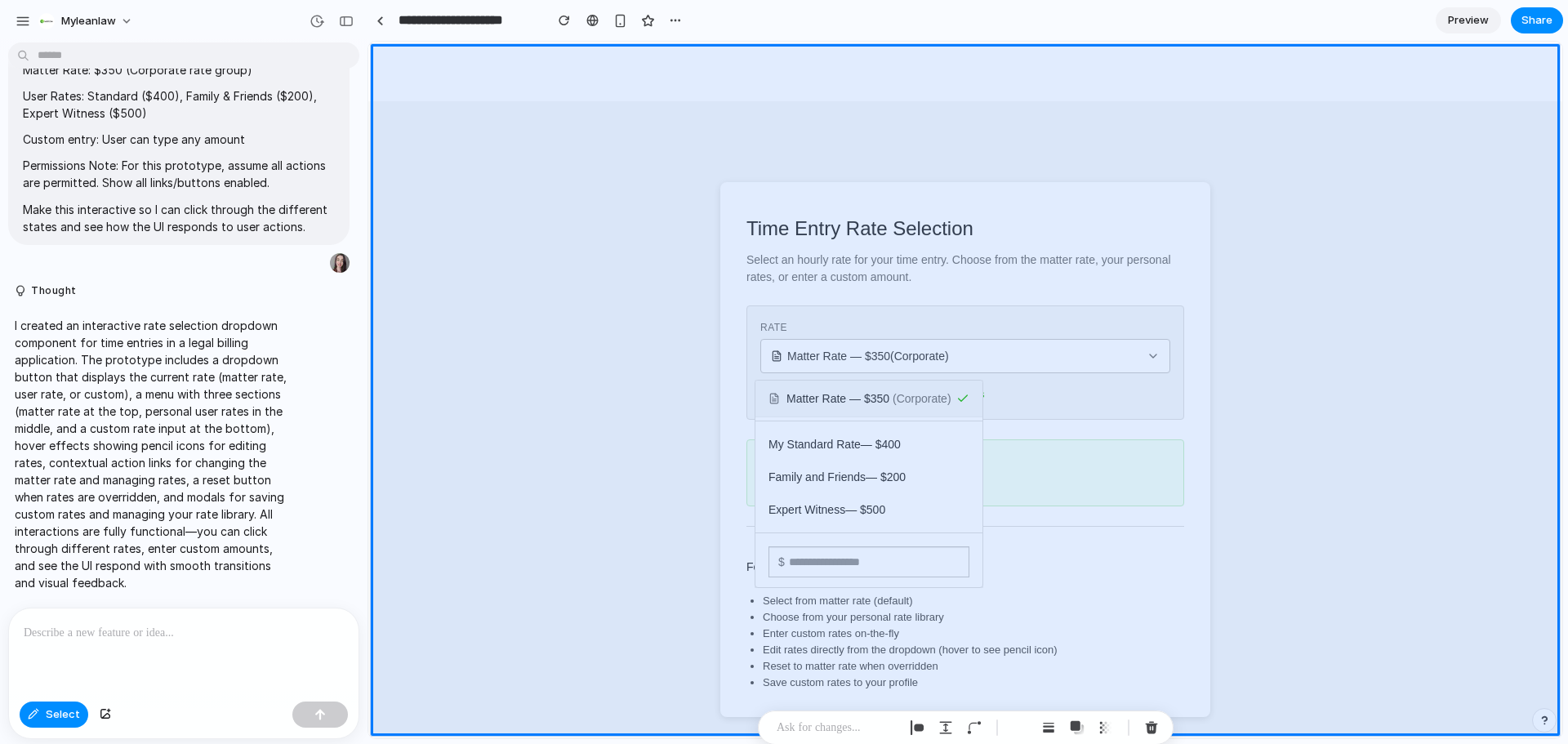
click at [147, 624] on p at bounding box center [184, 632] width 320 height 20
click at [151, 493] on p "I created an interactive rate selection dropdown component for time entries in …" at bounding box center [151, 454] width 273 height 274
click at [983, 12] on section "**********" at bounding box center [965, 20] width 1196 height 41
click at [672, 15] on div "button" at bounding box center [675, 20] width 13 height 13
click at [1257, 102] on div "Duplicate Delete" at bounding box center [784, 372] width 1568 height 744
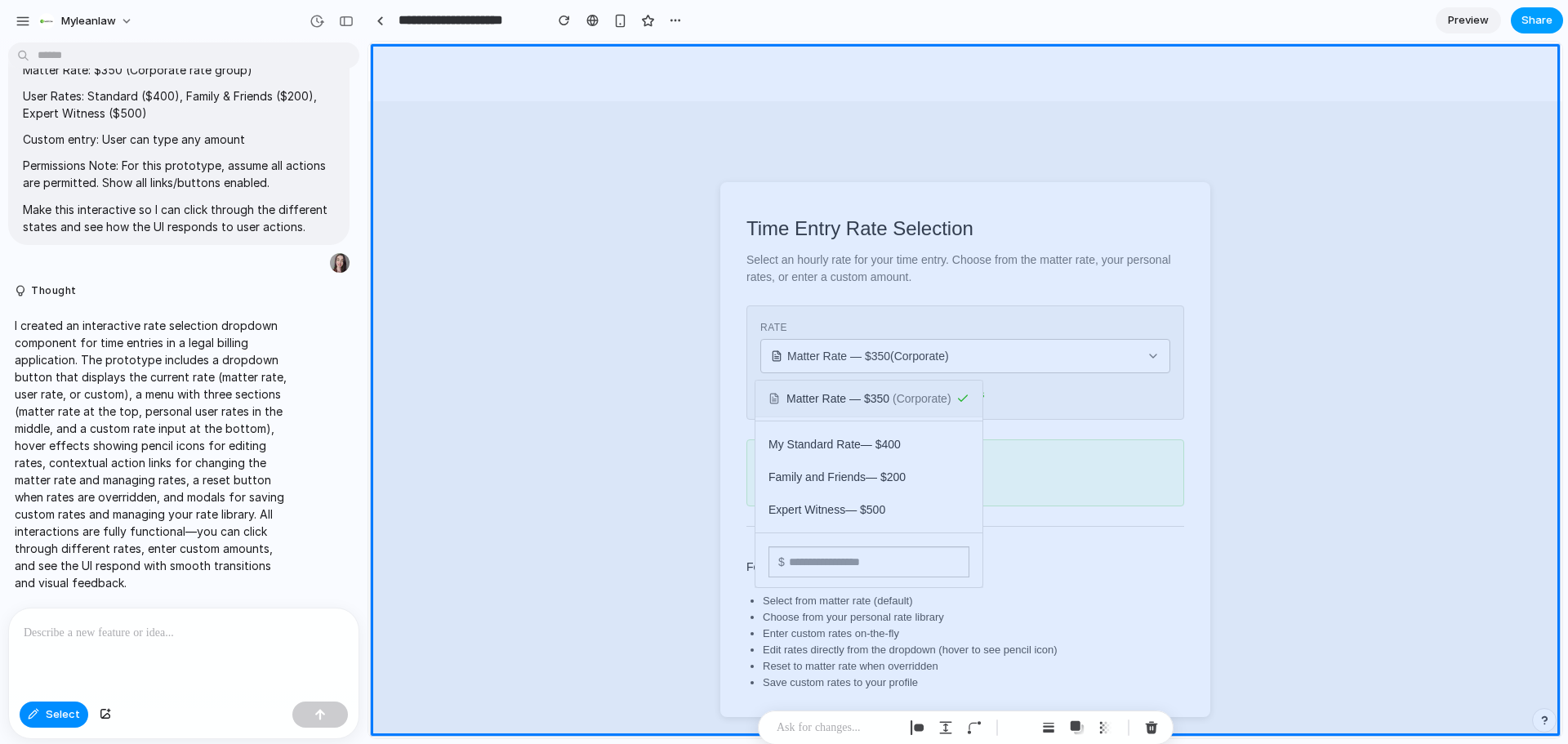
click at [1548, 16] on span "Share" at bounding box center [1537, 20] width 31 height 16
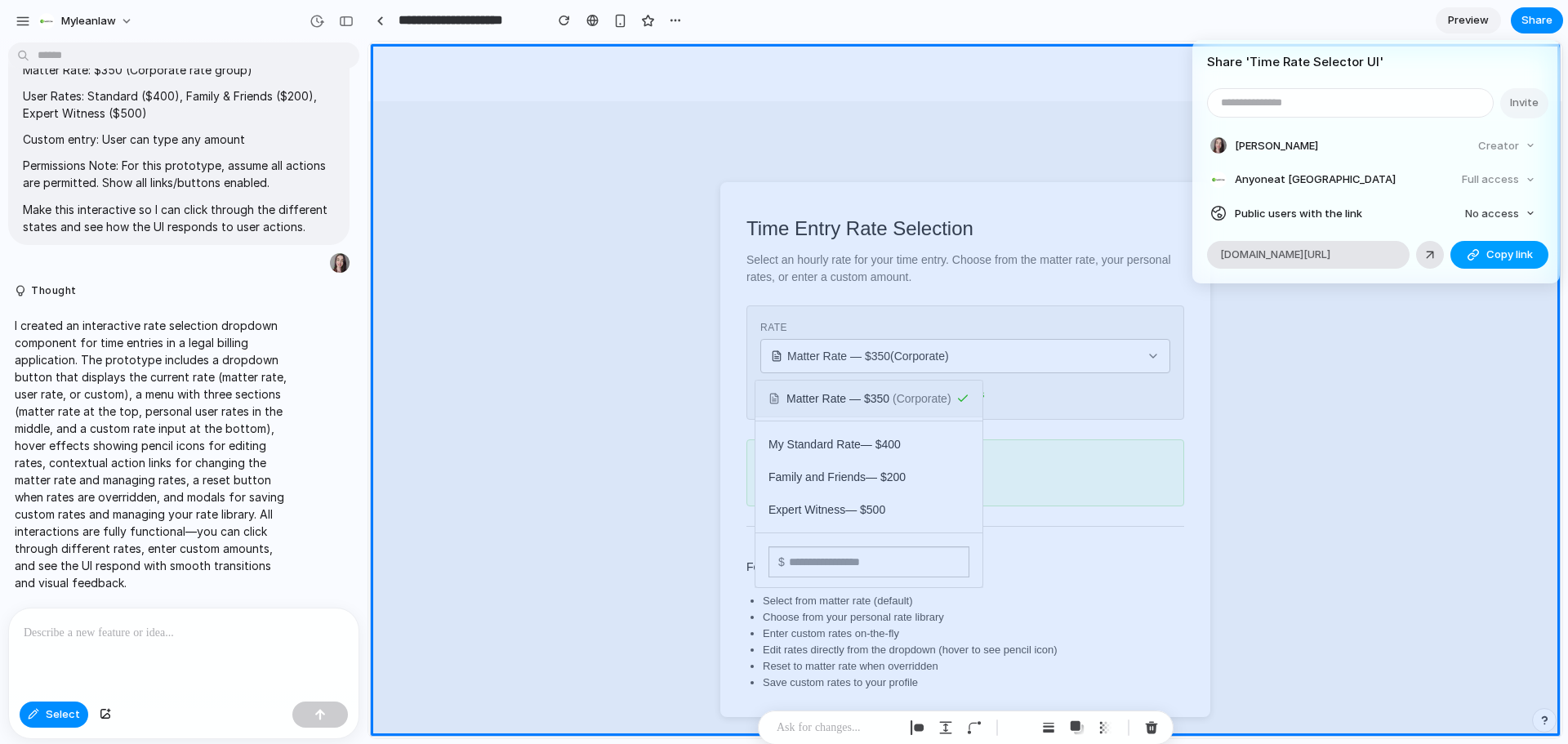
click at [1504, 249] on span "Copy link" at bounding box center [1509, 254] width 47 height 16
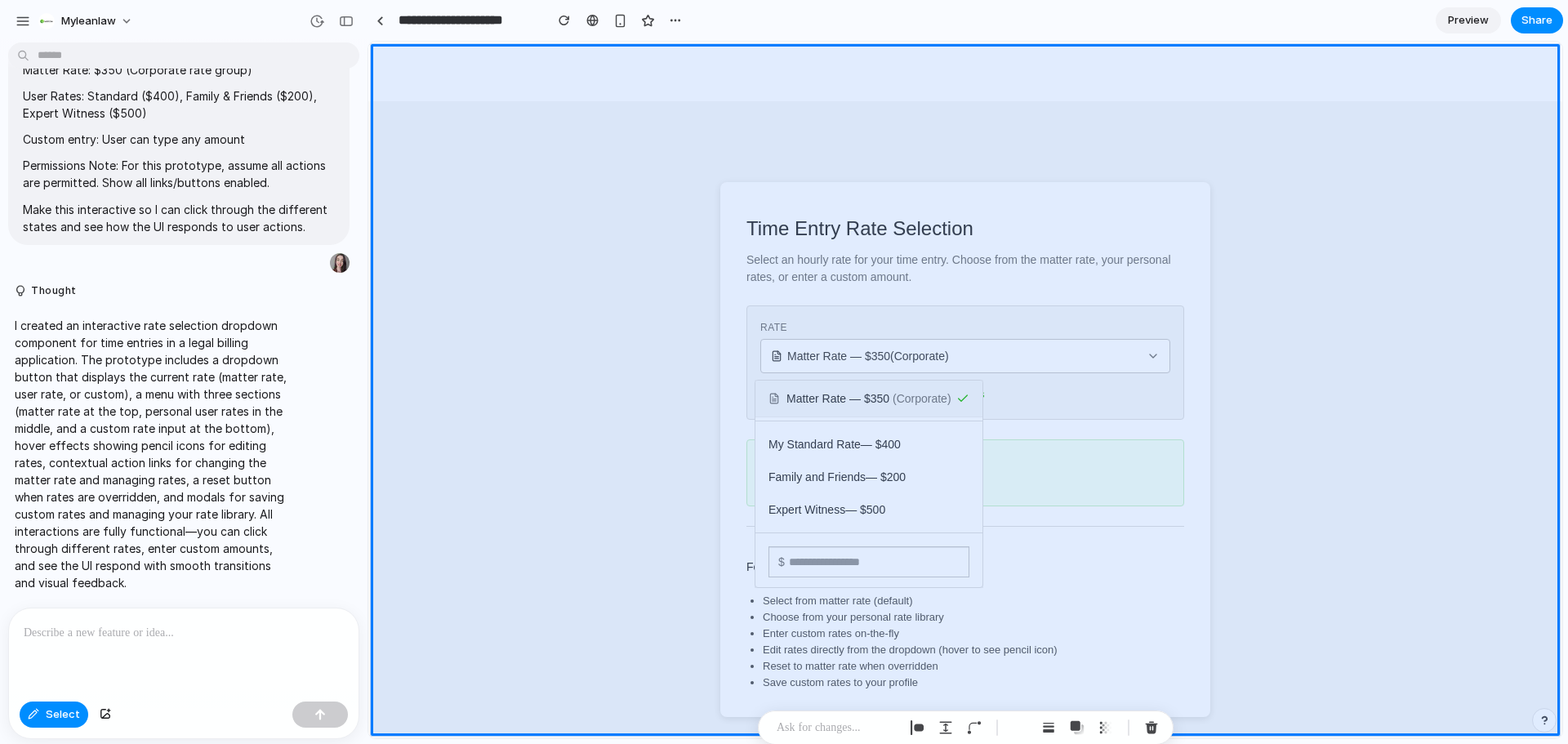
click at [940, 482] on div "Share ' Time Rate Selector UI ' Invite Melissa Schaefers Creator Anyone at Myle…" at bounding box center [784, 372] width 1568 height 744
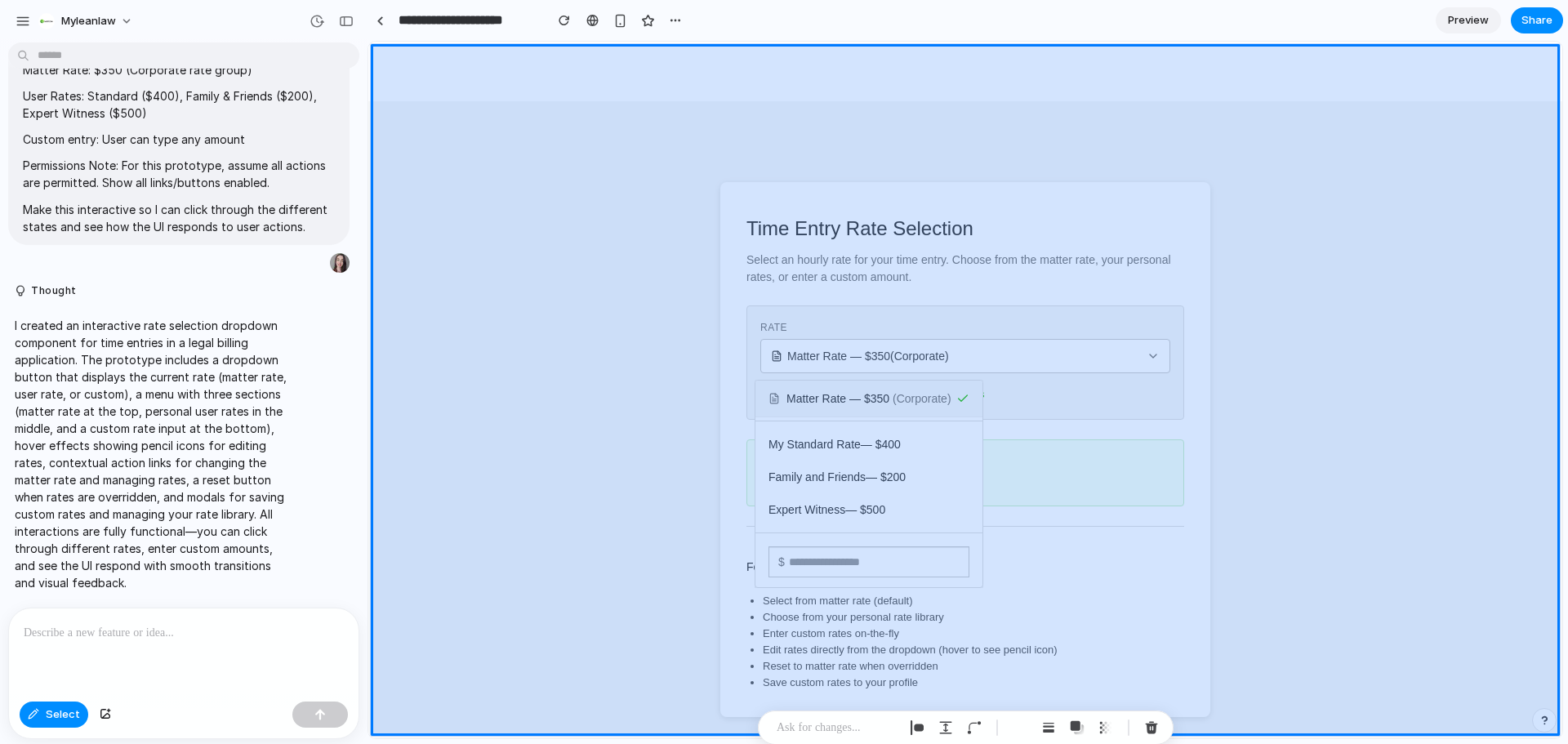
click at [1268, 330] on div at bounding box center [965, 390] width 1194 height 697
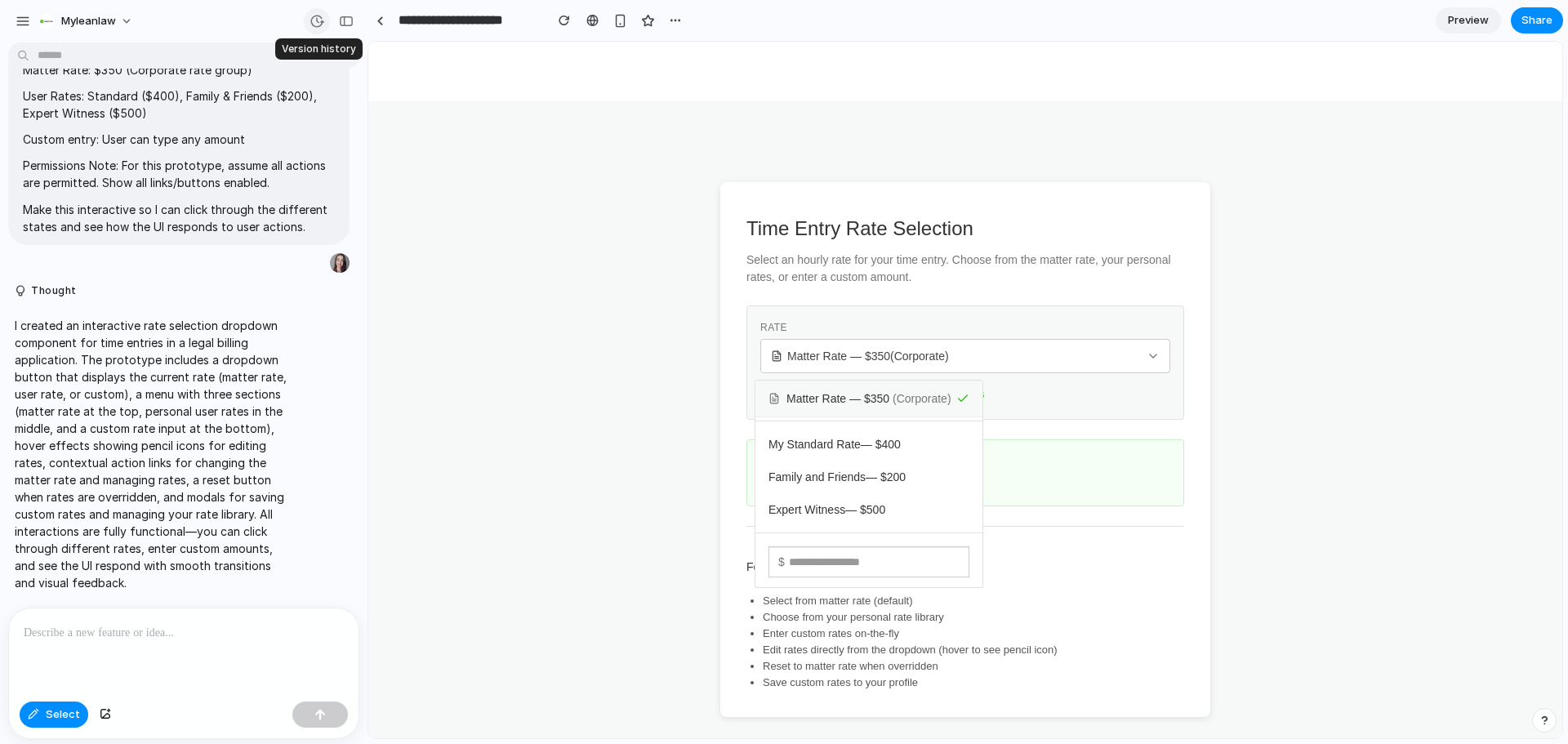
click at [314, 19] on div "button" at bounding box center [316, 20] width 14 height 14
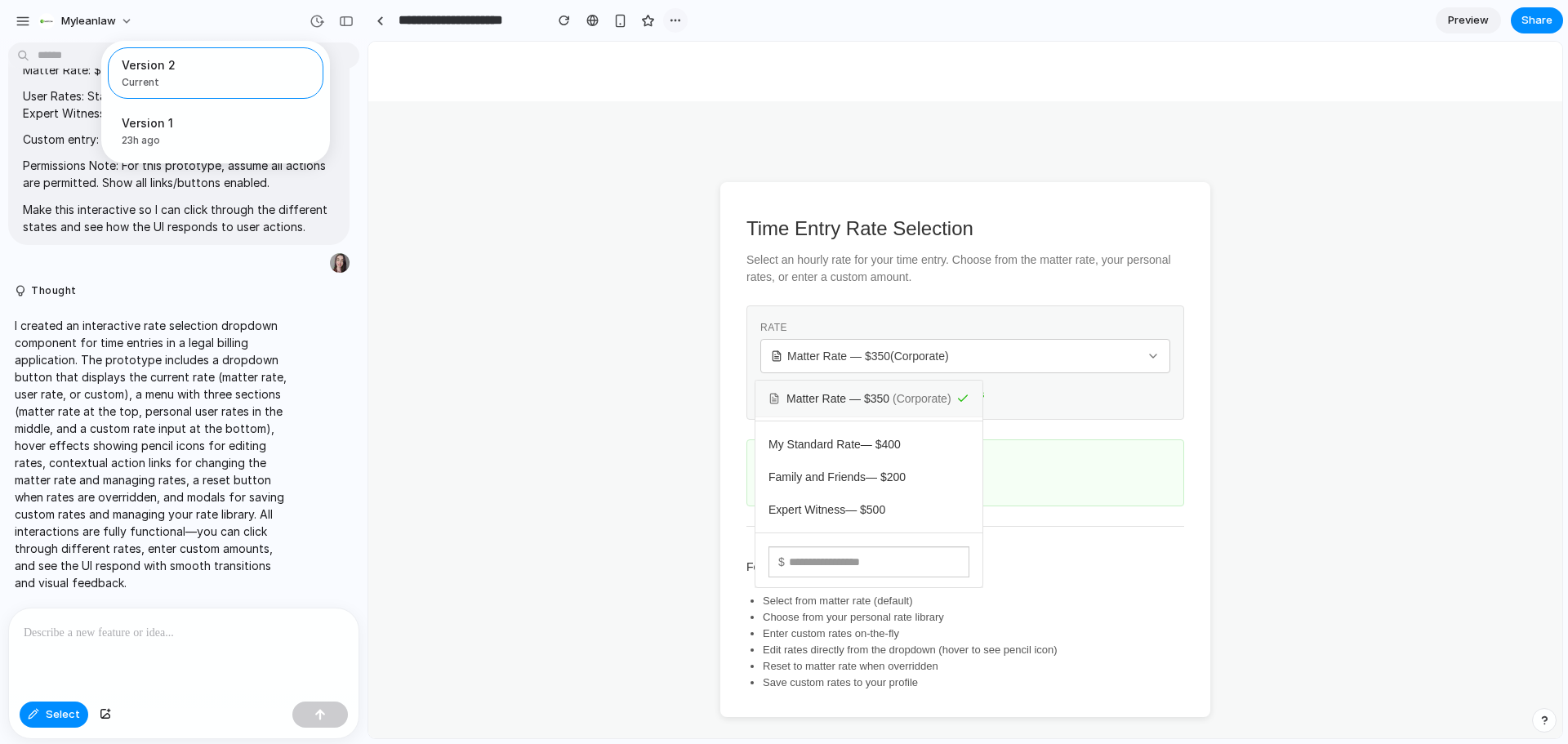
click at [666, 19] on div "Version 2 Current Version 1 23h ago Restore" at bounding box center [784, 372] width 1568 height 744
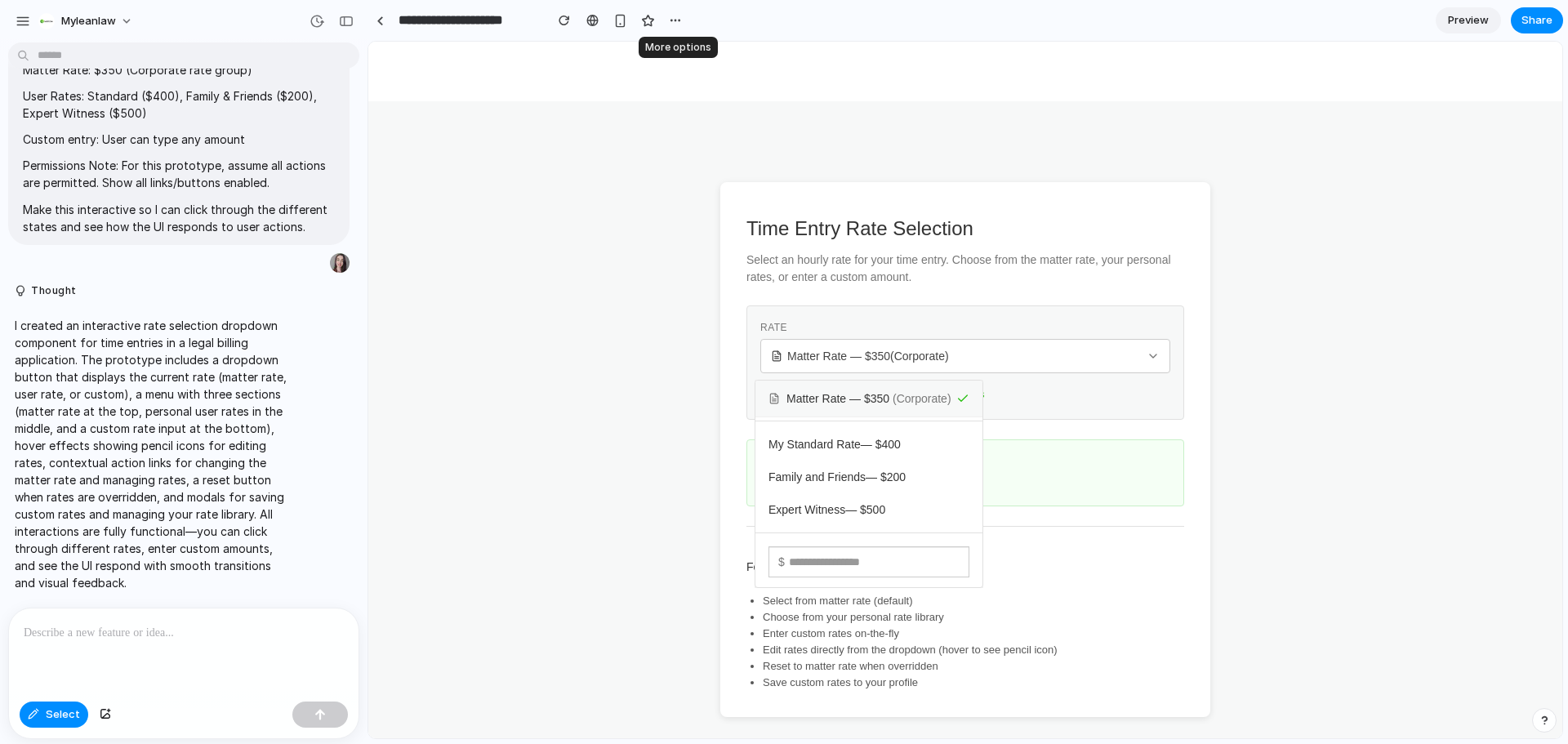
click at [688, 17] on div at bounding box center [675, 20] width 25 height 25
click at [682, 15] on button "button" at bounding box center [675, 20] width 25 height 25
click at [706, 61] on span "Duplicate" at bounding box center [718, 56] width 49 height 16
click at [870, 393] on div at bounding box center [965, 390] width 1194 height 697
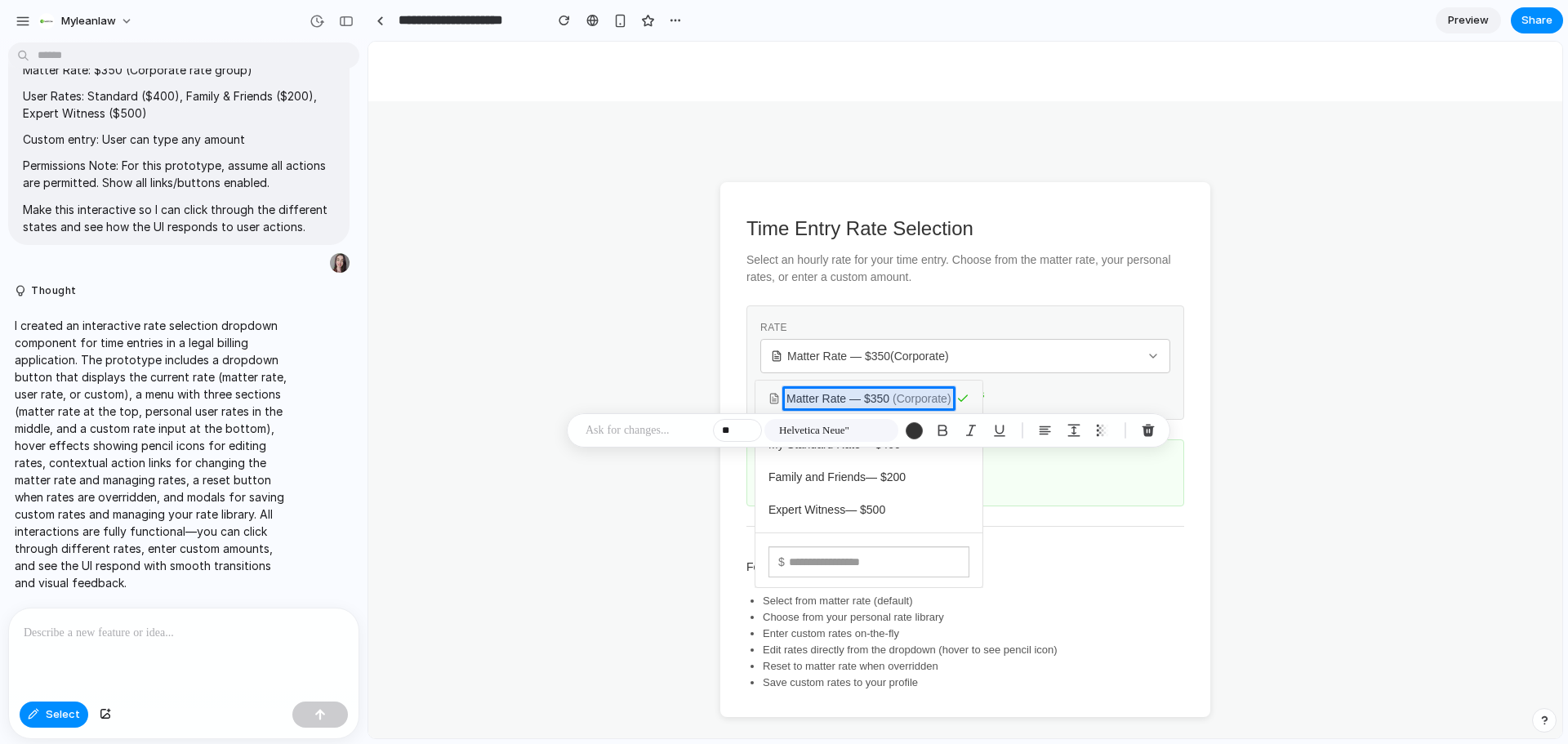
click at [640, 434] on p at bounding box center [646, 430] width 121 height 20
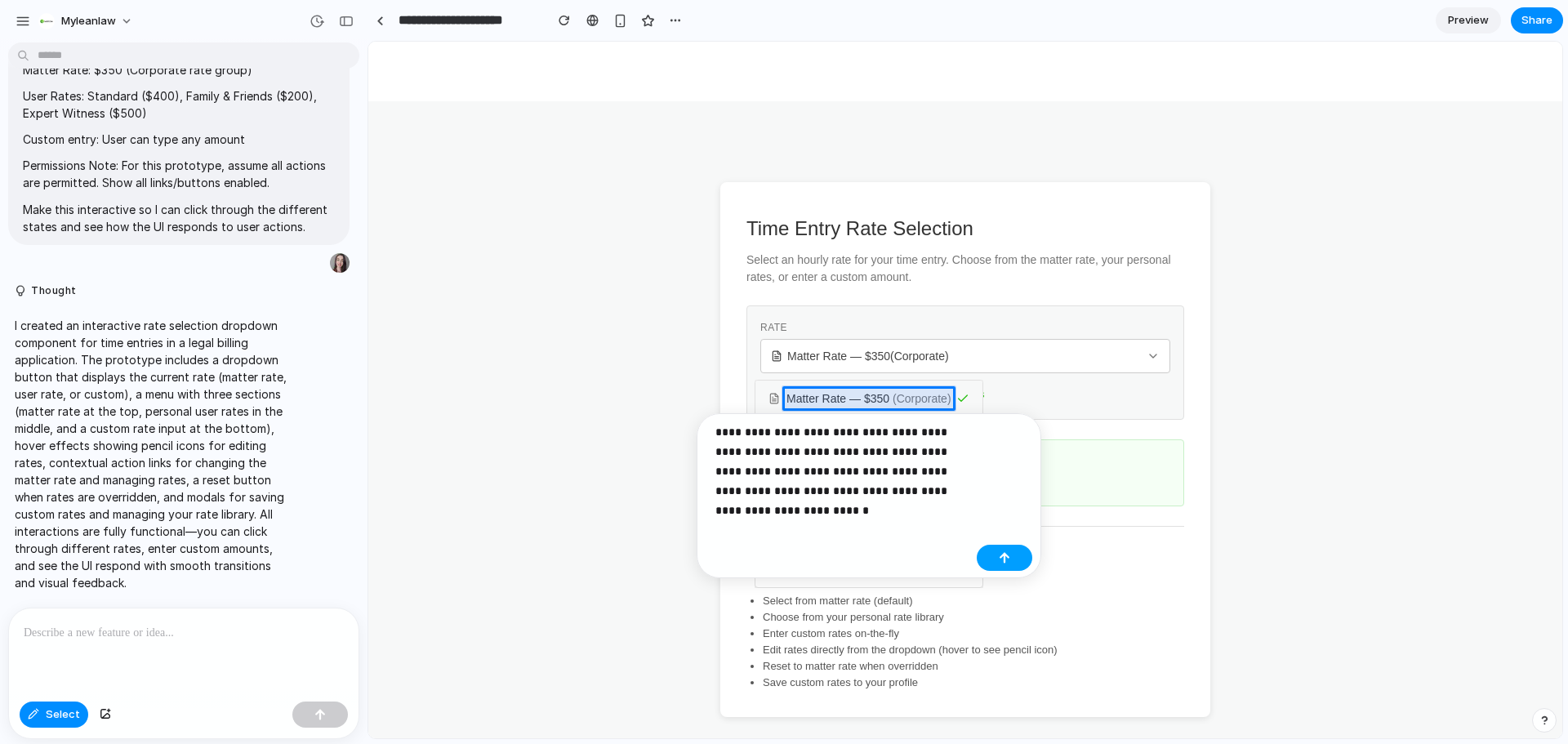
click at [1021, 557] on button "button" at bounding box center [1004, 557] width 55 height 26
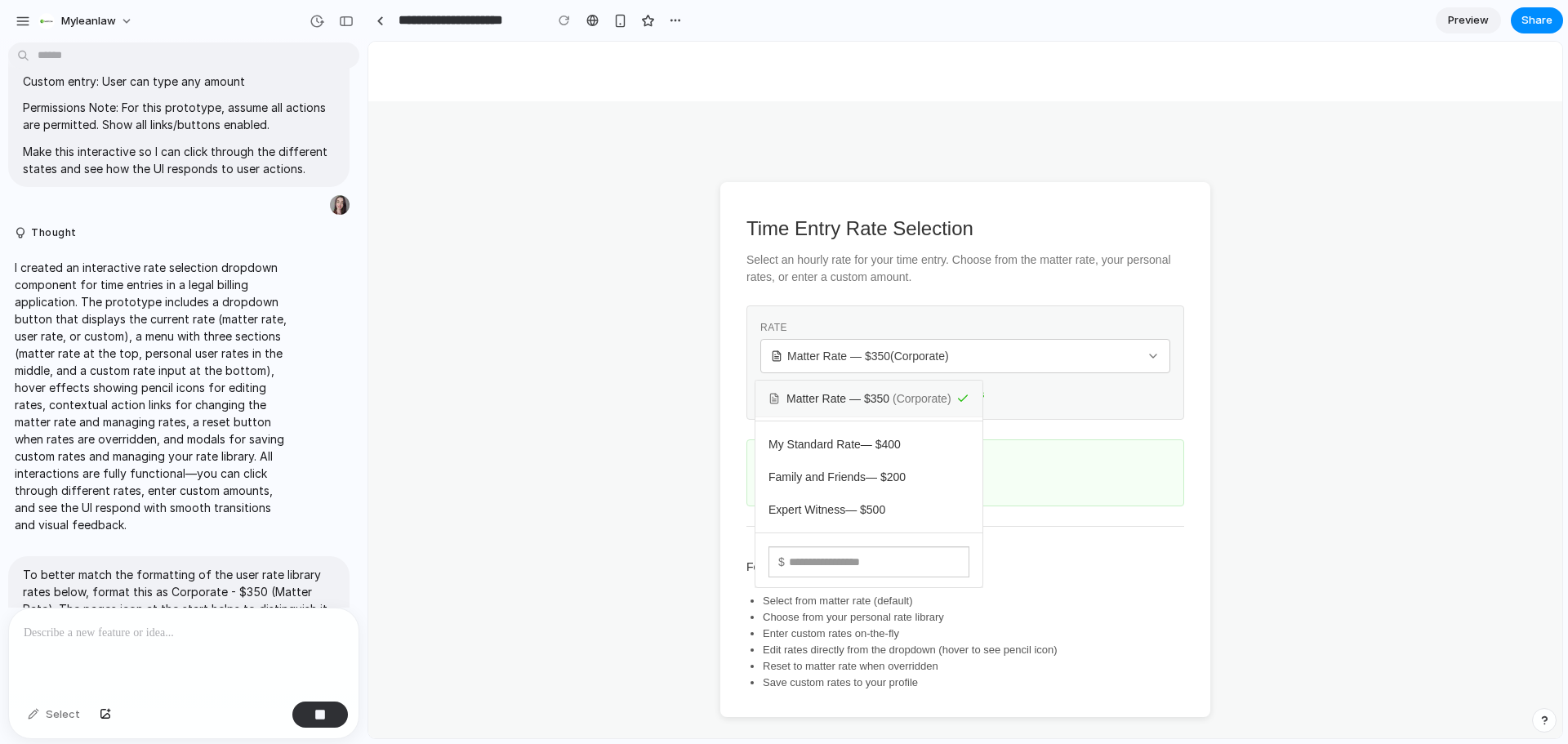
scroll to position [1702, 0]
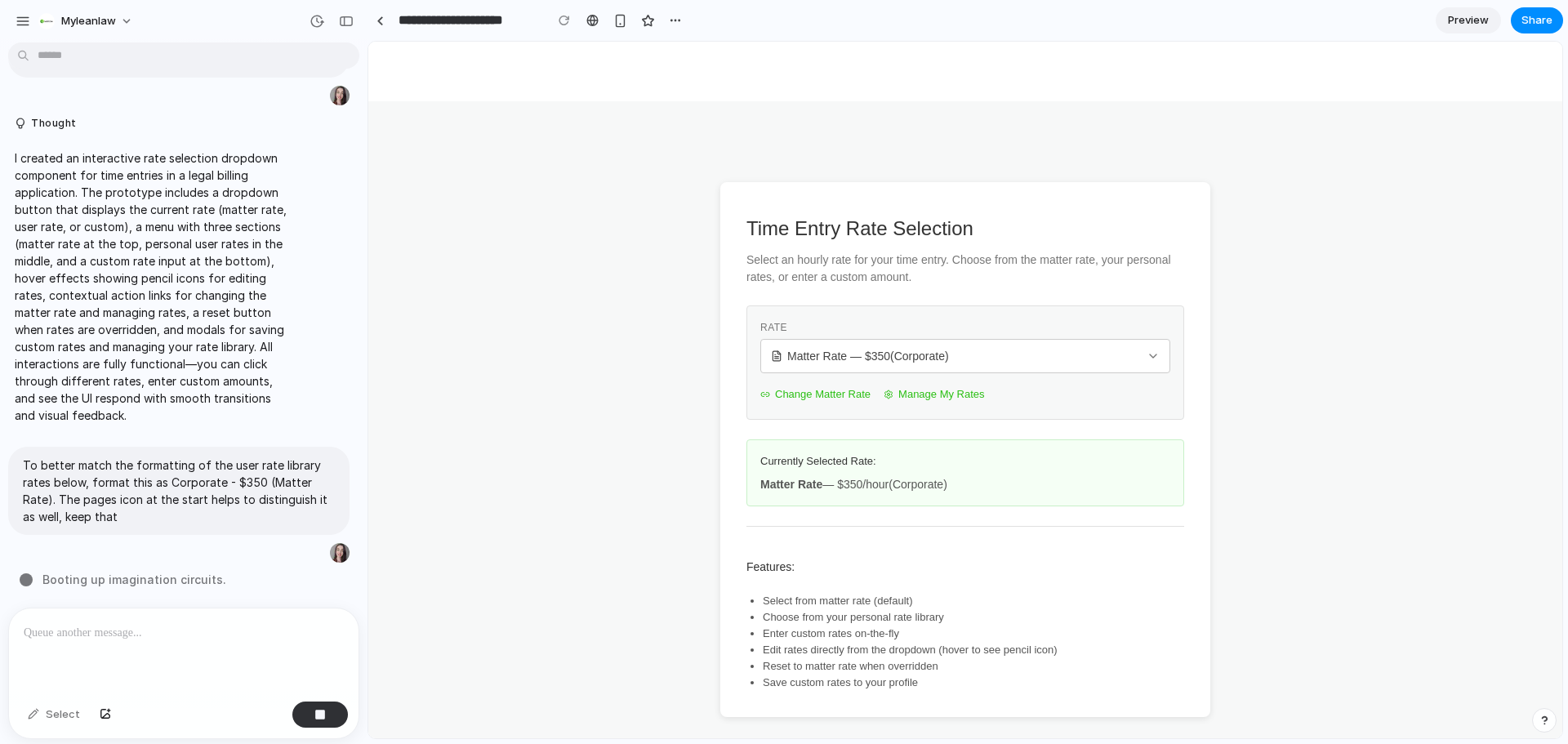
click at [1081, 273] on div "Matter Rate — $ 350 ( Corporate ) My Standard Rate — $ 400 Family and Friends —…" at bounding box center [965, 390] width 1194 height 697
click at [973, 349] on div "Matter Rate — $ 350 (Corporate)" at bounding box center [955, 355] width 369 height 16
click at [1050, 427] on div "Matter Rate — $ 350 ( Corporate ) My Standard Rate — $ 400 Family and Friends —…" at bounding box center [965, 390] width 1194 height 697
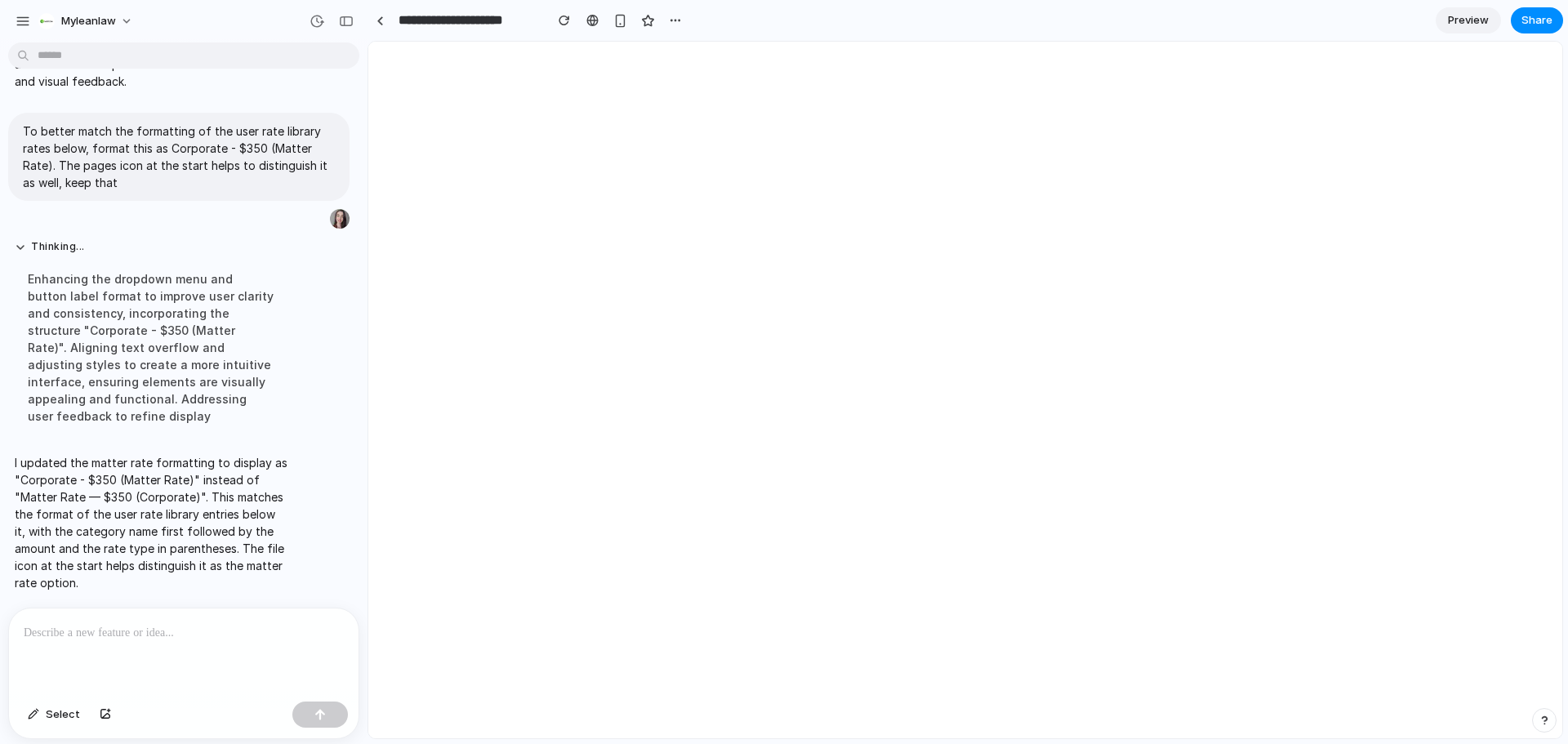
scroll to position [0, 0]
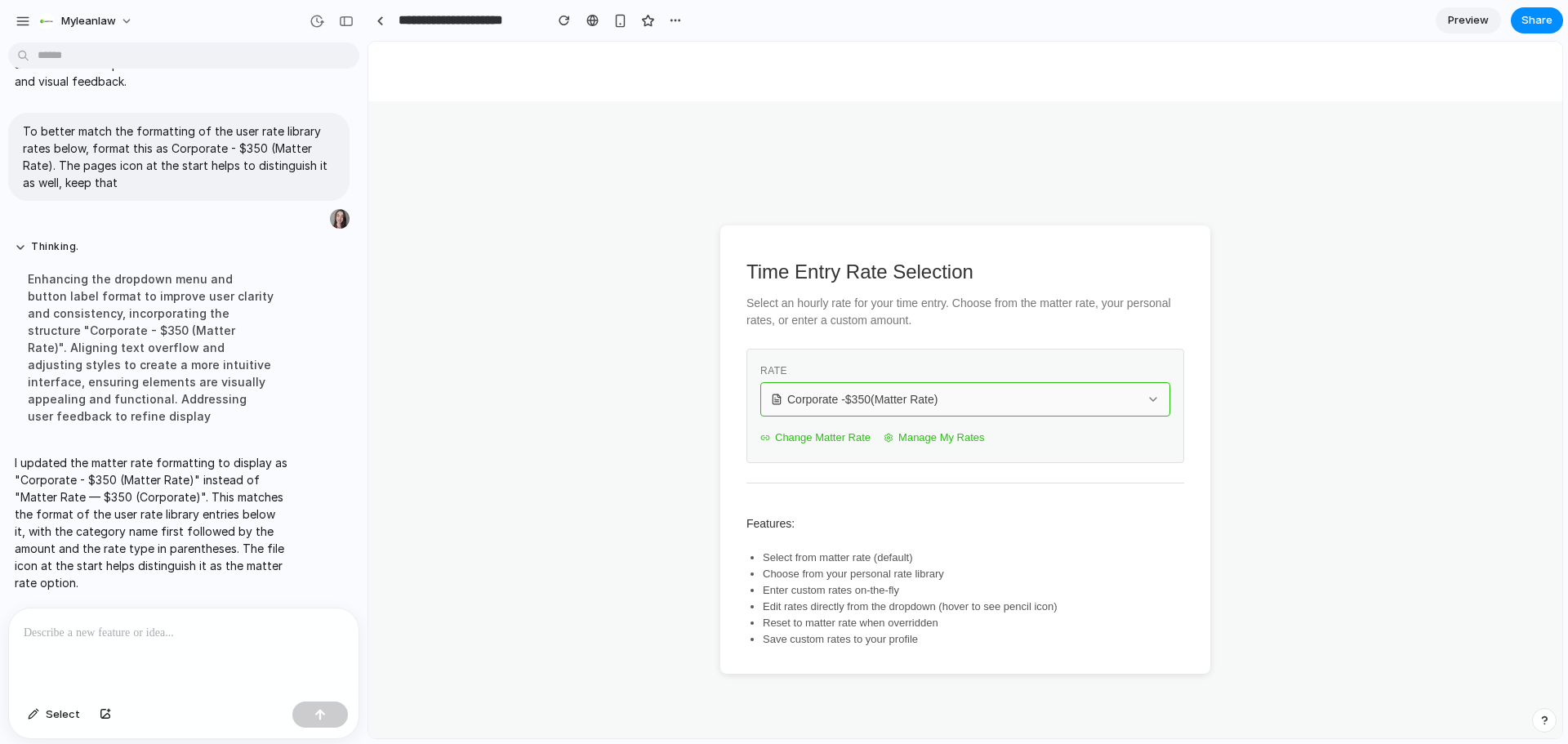
click at [863, 402] on span "Corporate - $ 350 (Matter Rate)" at bounding box center [862, 399] width 150 height 16
click at [1130, 561] on div "Corporate - $ 350 (Matter Rate) My Standard Rate — $ 400 Family and Friends — $…" at bounding box center [965, 390] width 1194 height 697
click at [148, 643] on div at bounding box center [184, 652] width 349 height 87
click at [57, 713] on span "Select" at bounding box center [63, 714] width 34 height 16
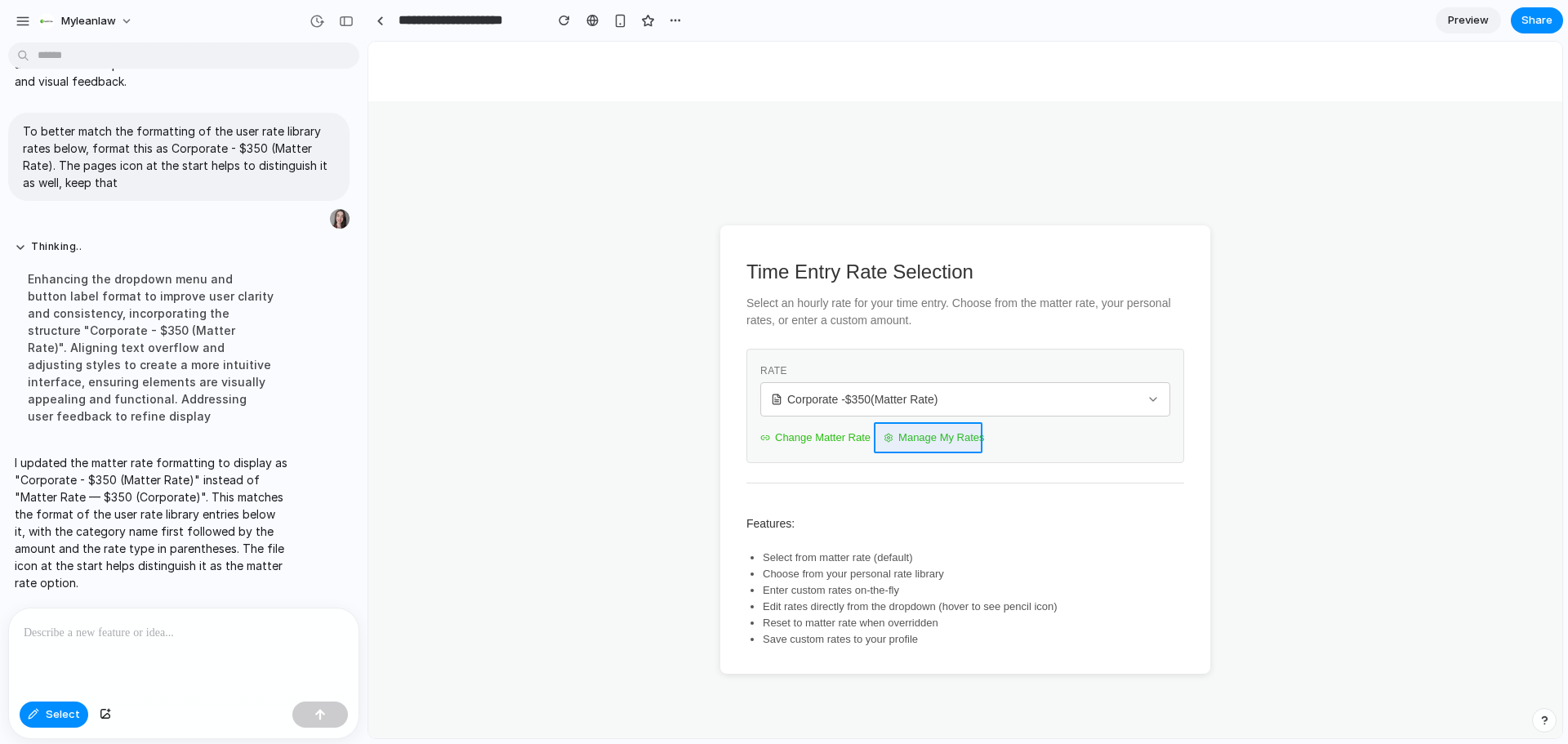
drag, startPoint x: 862, startPoint y: 435, endPoint x: 902, endPoint y: 438, distance: 40.1
click at [902, 438] on div at bounding box center [965, 390] width 1194 height 697
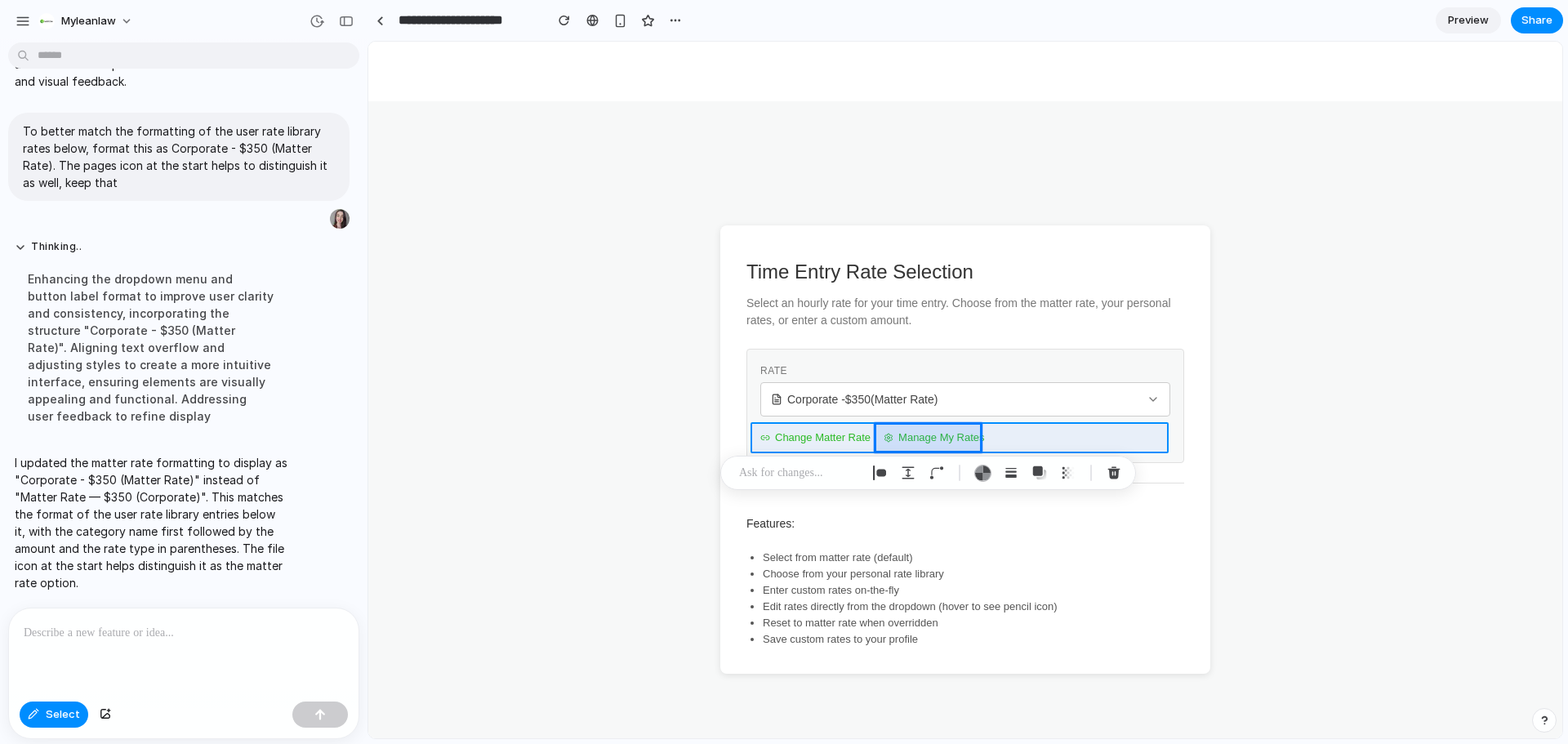
click at [1006, 445] on div at bounding box center [965, 390] width 1194 height 697
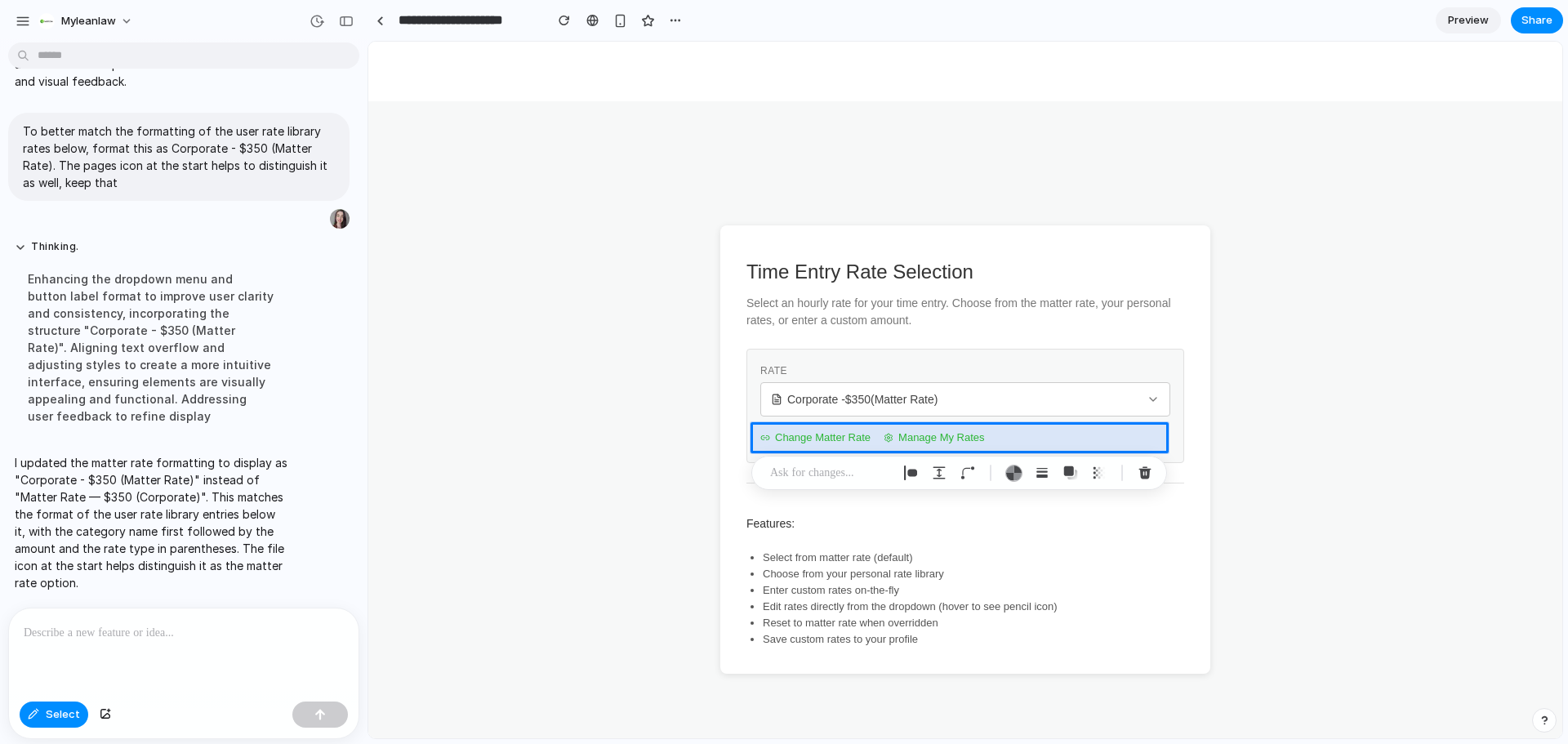
click at [108, 626] on p at bounding box center [184, 632] width 320 height 20
click at [833, 475] on p at bounding box center [831, 472] width 121 height 20
